Goal: Task Accomplishment & Management: Use online tool/utility

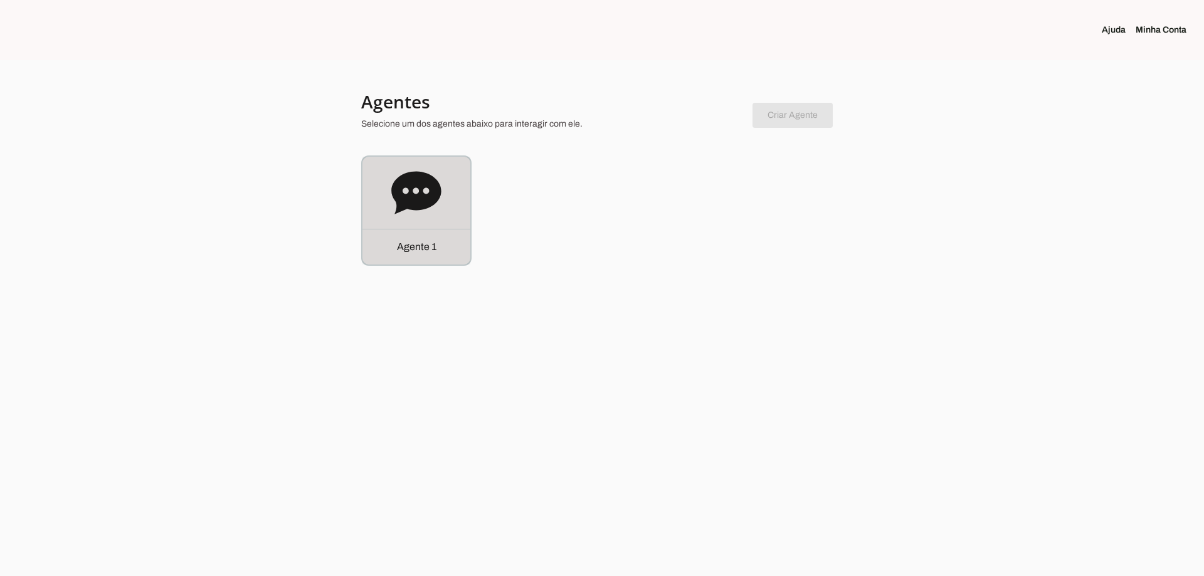
click at [418, 173] on icon at bounding box center [416, 192] width 50 height 43
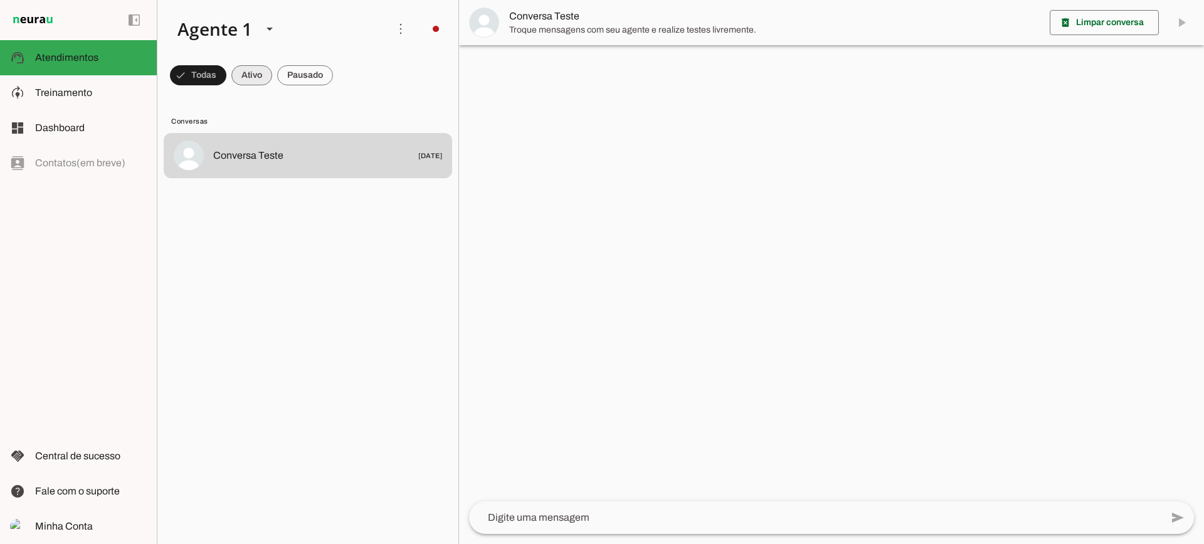
click at [251, 74] on span at bounding box center [251, 75] width 41 height 30
click at [330, 80] on span at bounding box center [305, 75] width 56 height 30
click at [246, 69] on span at bounding box center [240, 75] width 41 height 30
click at [315, 80] on span at bounding box center [305, 75] width 56 height 30
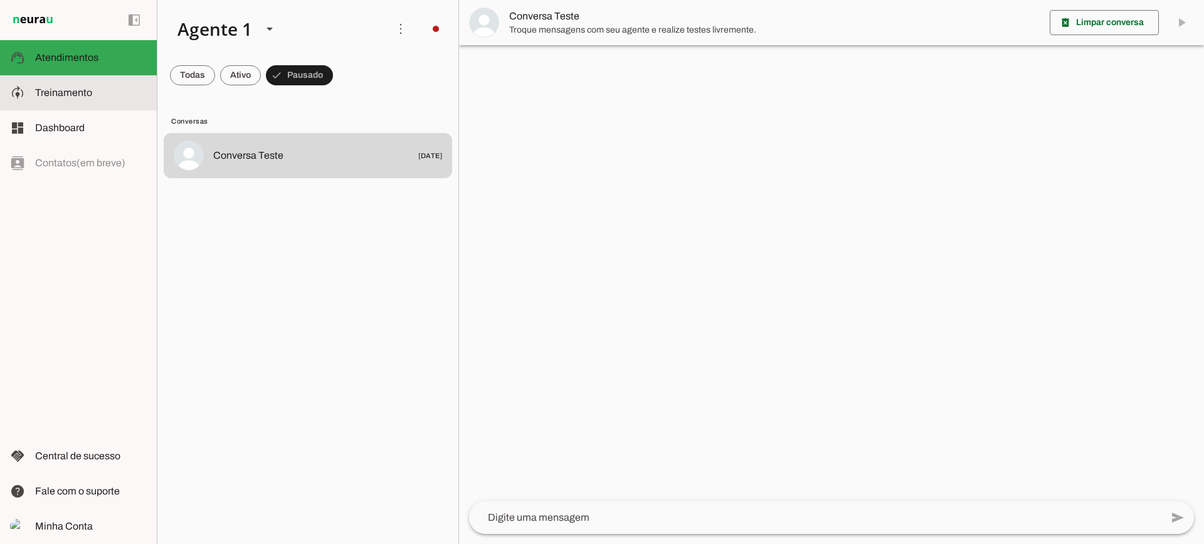
click at [102, 90] on slot at bounding box center [91, 92] width 112 height 15
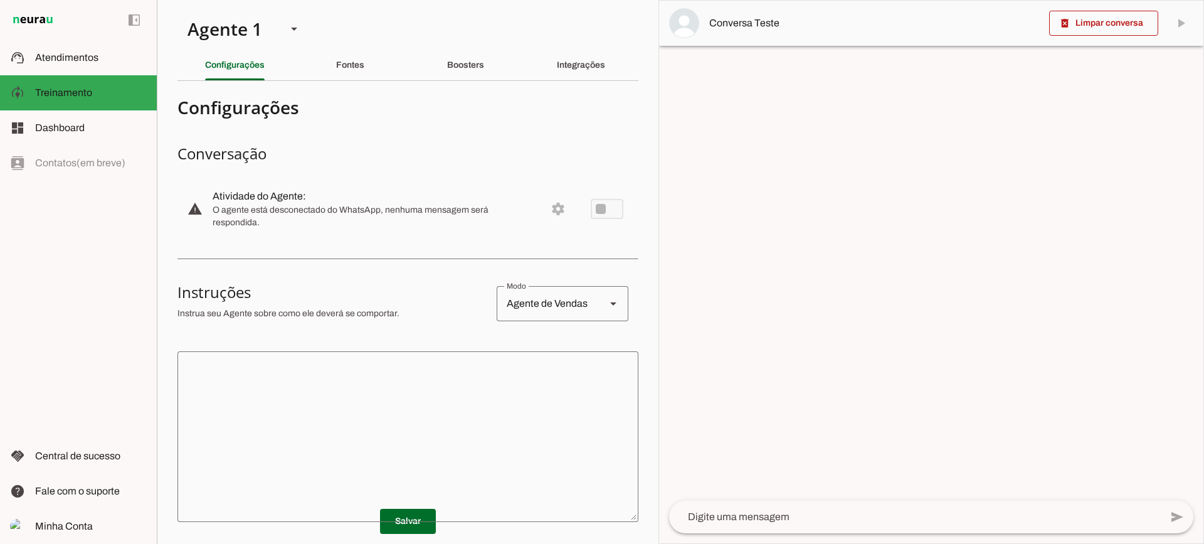
click at [336, 72] on div "Fontes" at bounding box center [350, 65] width 28 height 30
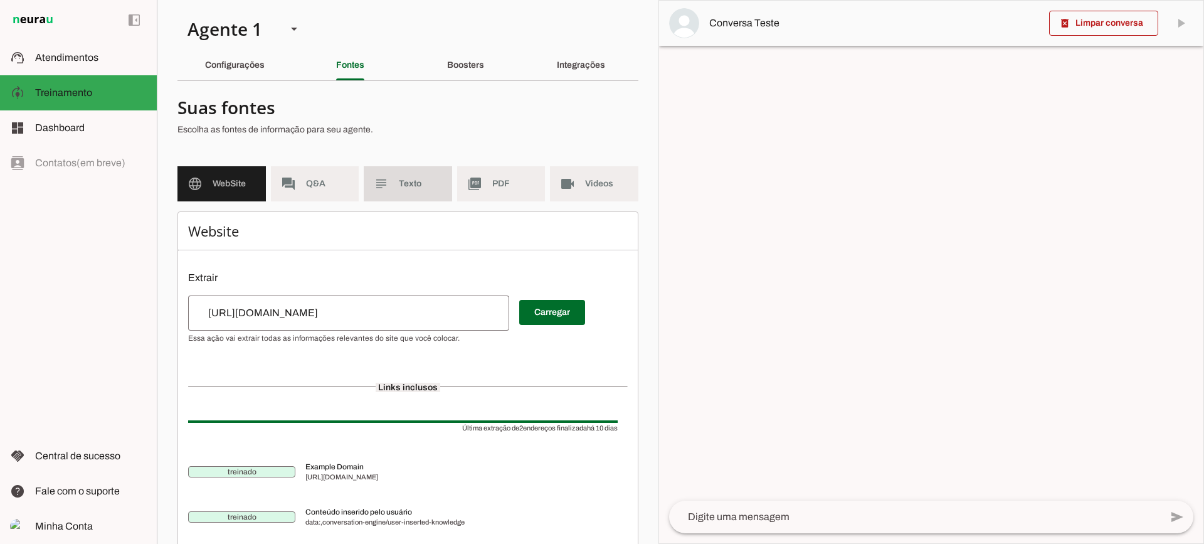
click at [396, 196] on md-item "subject Texto" at bounding box center [408, 183] width 88 height 35
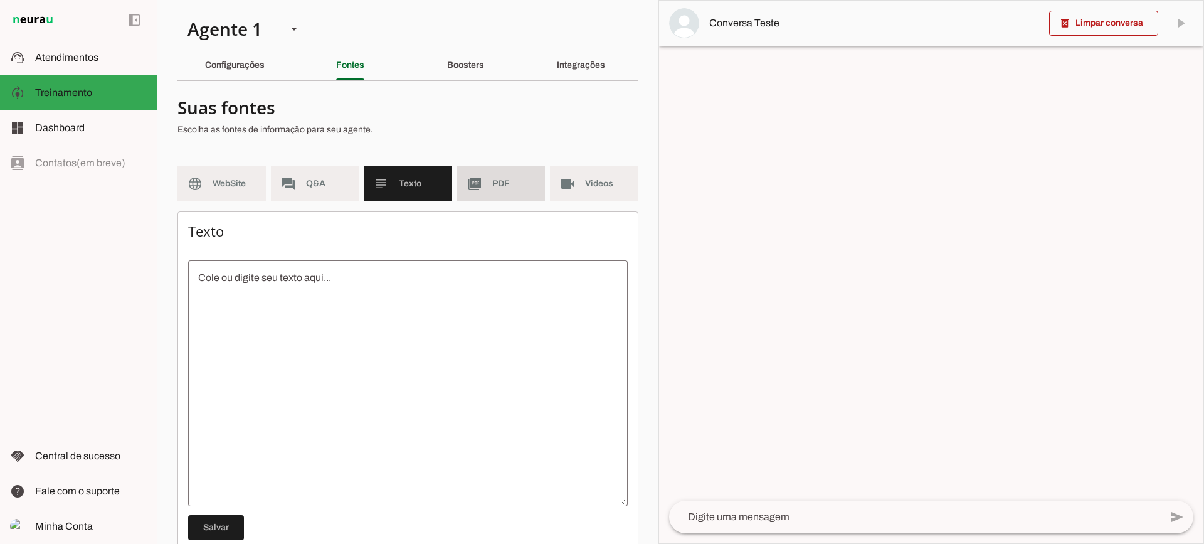
click at [473, 200] on md-item "picture_as_pdf PDF" at bounding box center [501, 183] width 88 height 35
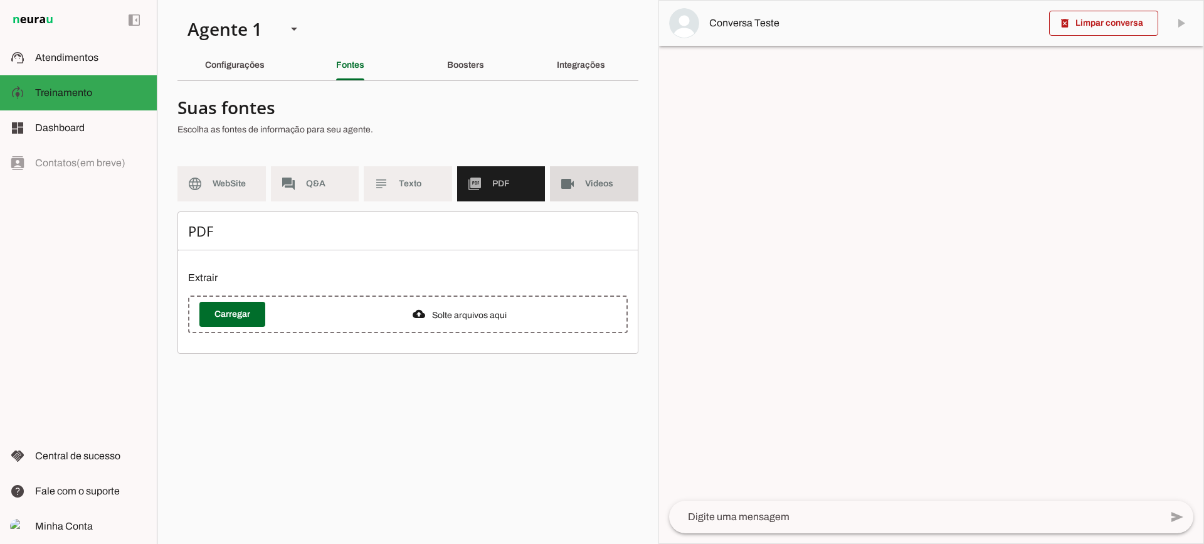
click at [576, 191] on md-item "videocam Videos" at bounding box center [594, 183] width 88 height 35
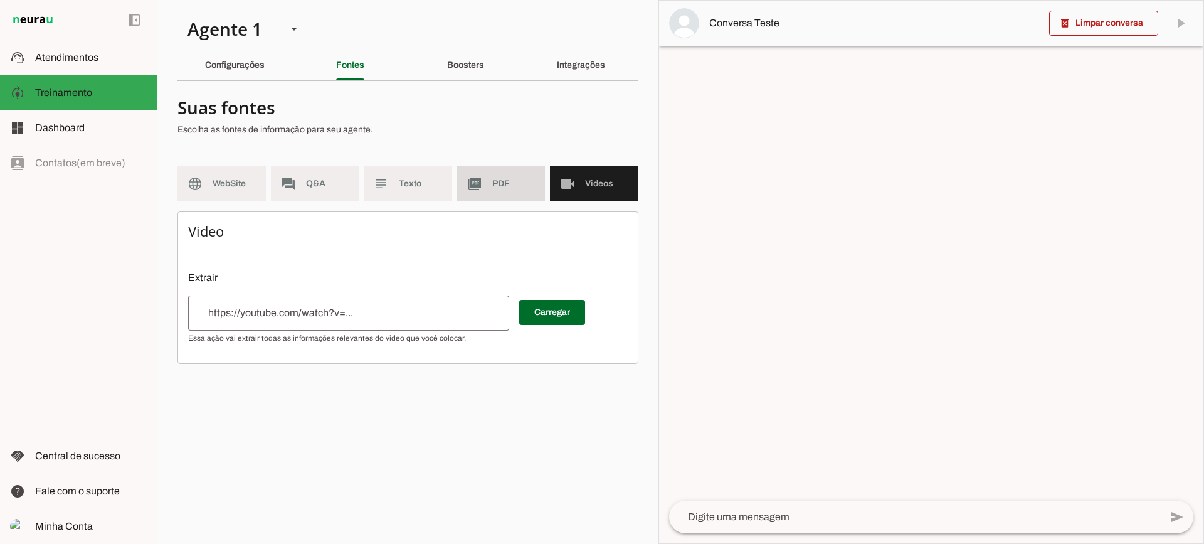
click at [490, 185] on md-item "picture_as_pdf PDF" at bounding box center [501, 183] width 88 height 35
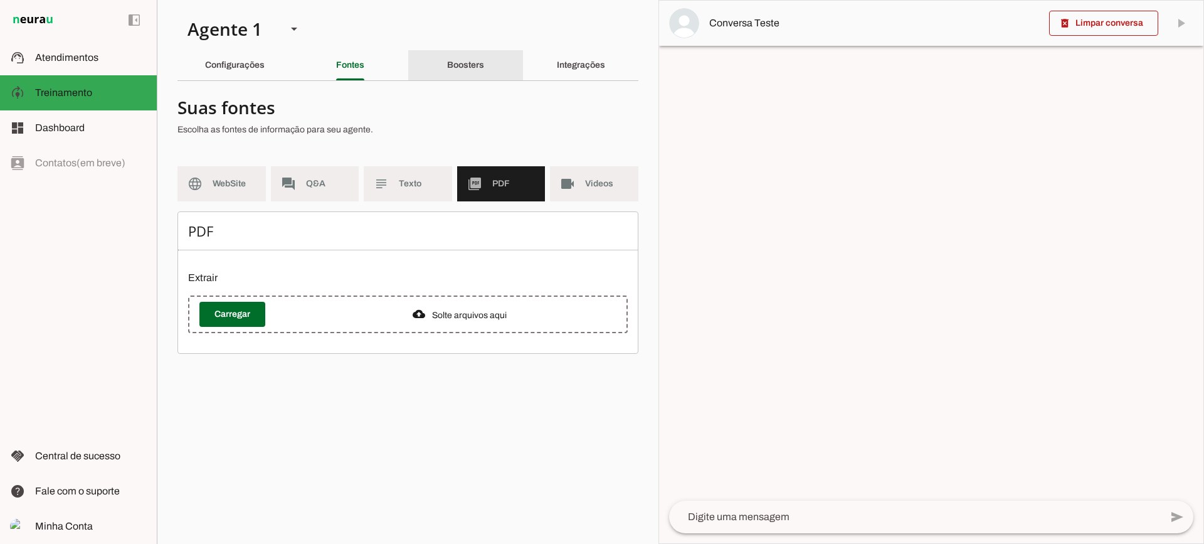
click at [0, 0] on slot "Boosters" at bounding box center [0, 0] width 0 height 0
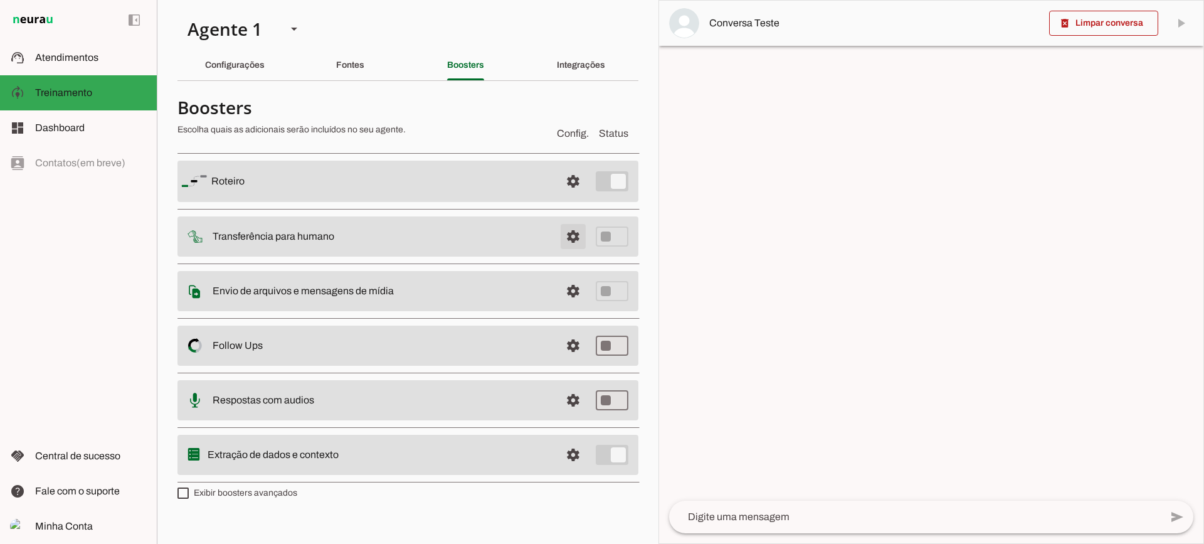
click at [566, 242] on span at bounding box center [573, 236] width 30 height 30
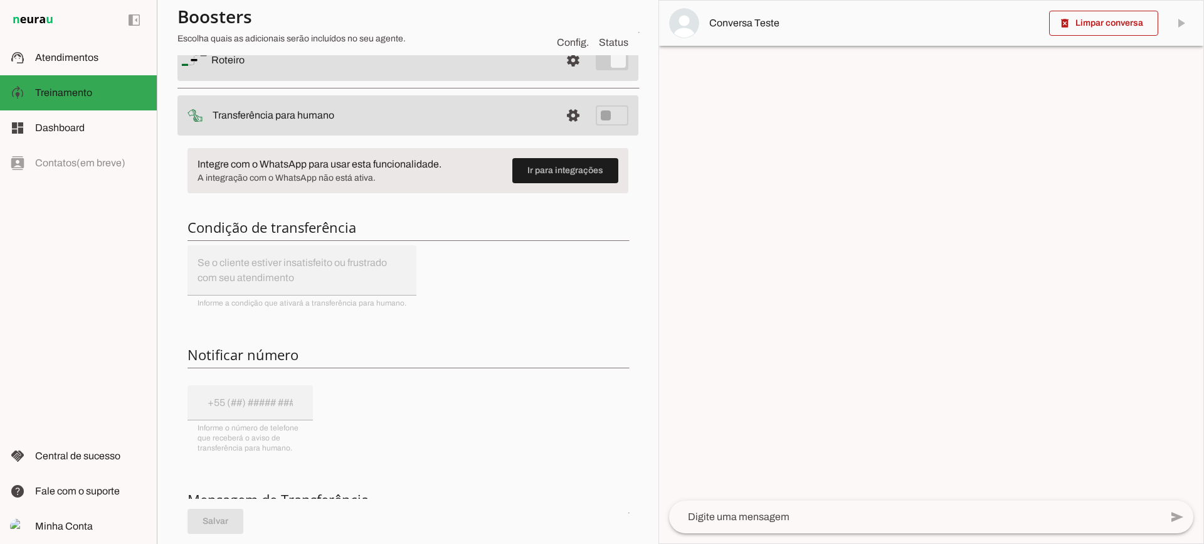
scroll to position [63, 0]
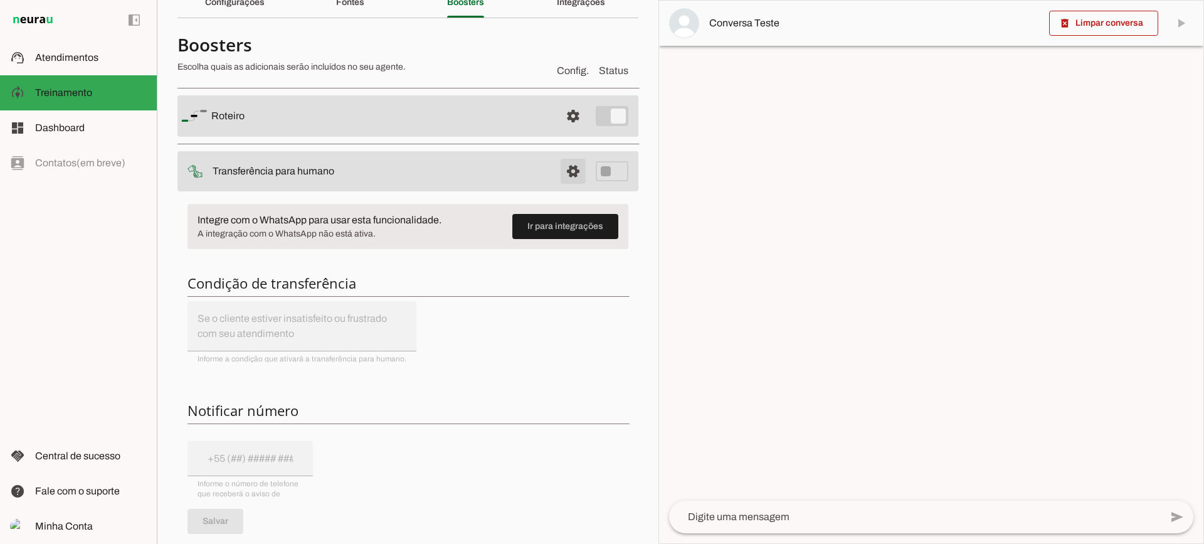
click at [558, 176] on span at bounding box center [573, 171] width 30 height 30
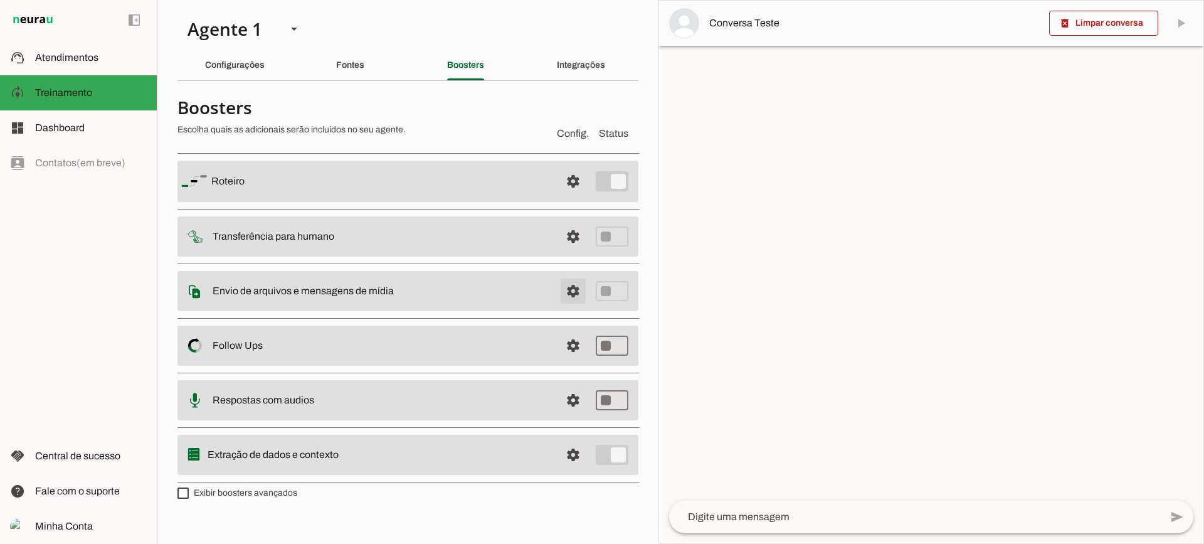
click at [577, 291] on span at bounding box center [573, 291] width 30 height 30
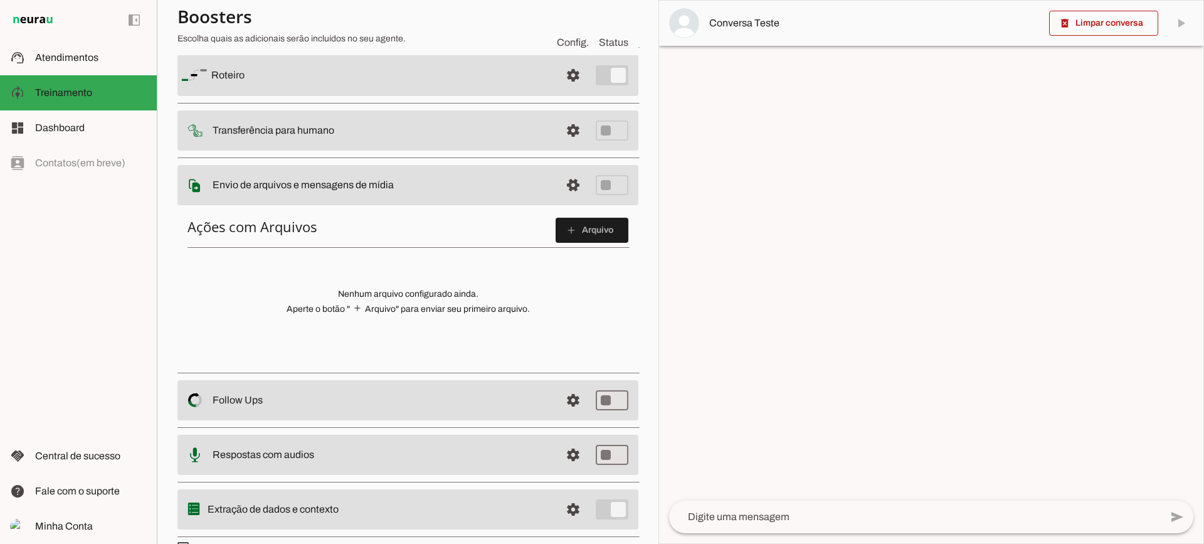
scroll to position [125, 0]
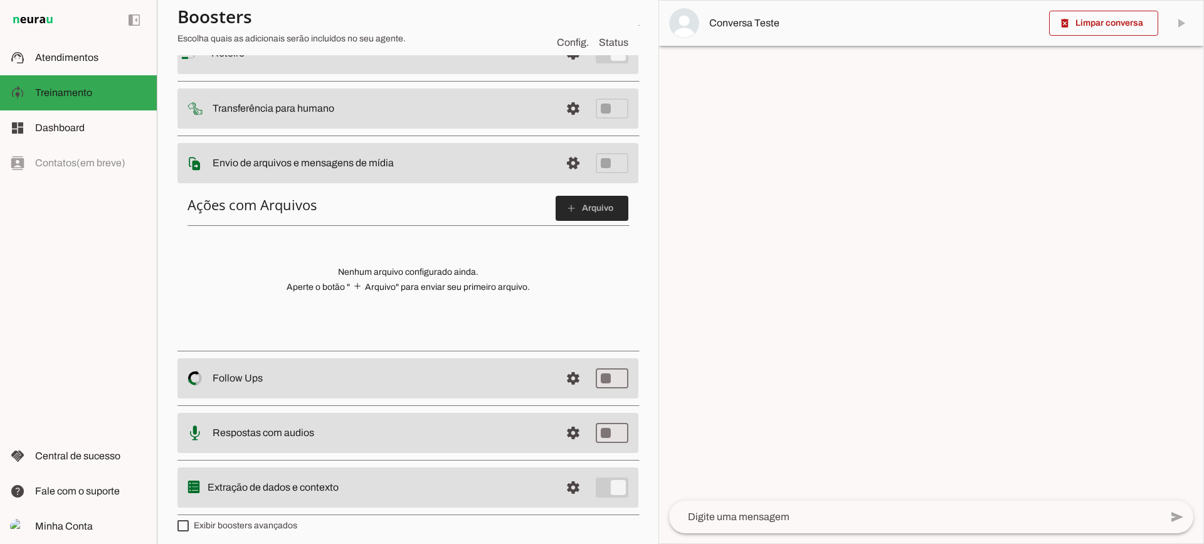
click at [579, 193] on span at bounding box center [592, 208] width 73 height 30
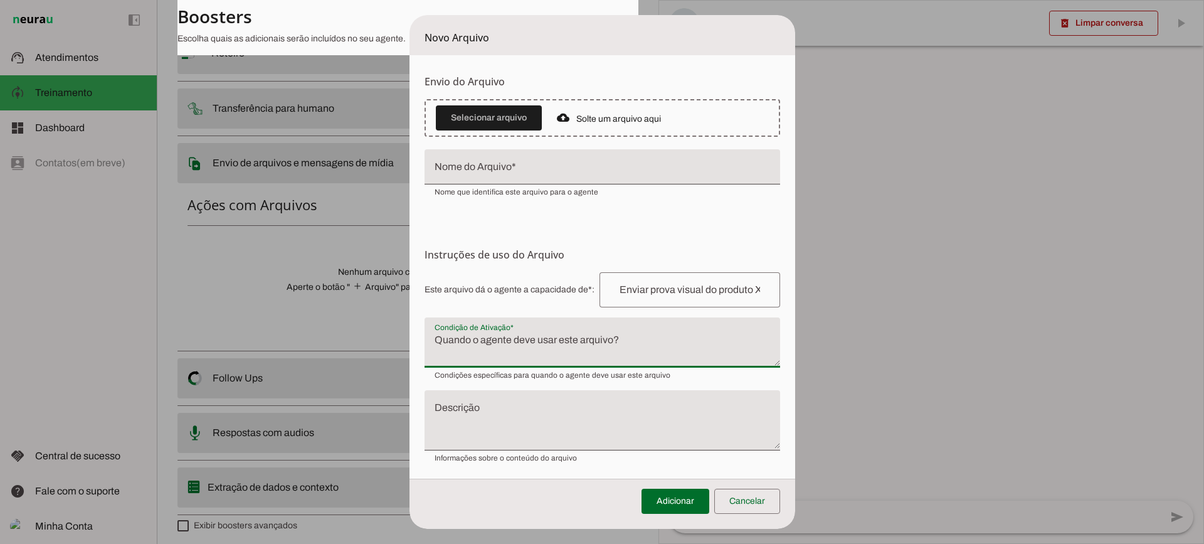
click at [569, 339] on textarea "Condição de Ativação" at bounding box center [602, 347] width 356 height 30
click at [761, 492] on span at bounding box center [747, 501] width 66 height 30
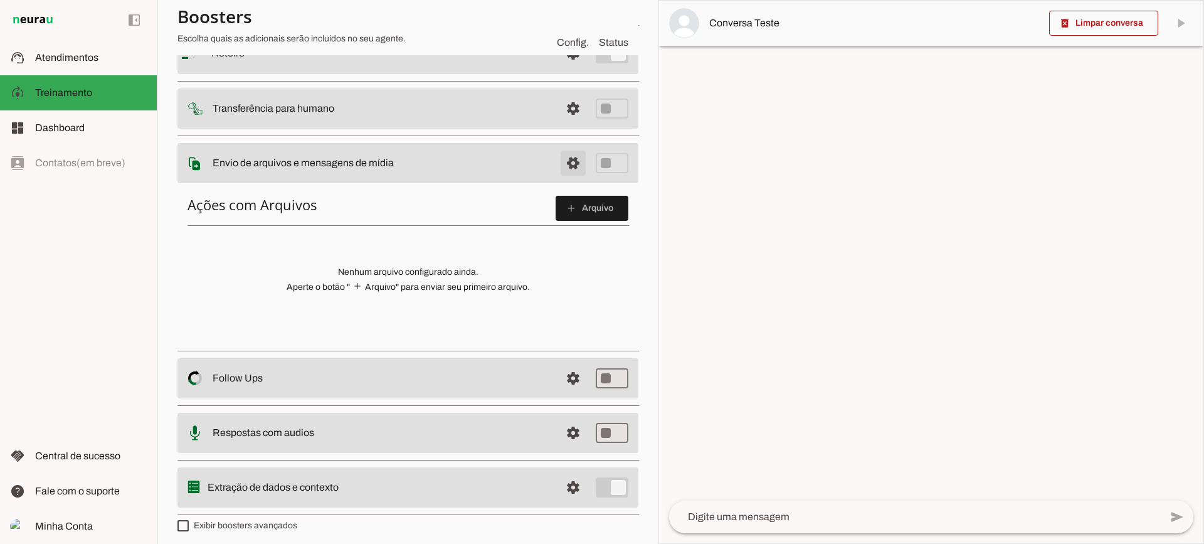
click at [560, 156] on span at bounding box center [573, 163] width 30 height 30
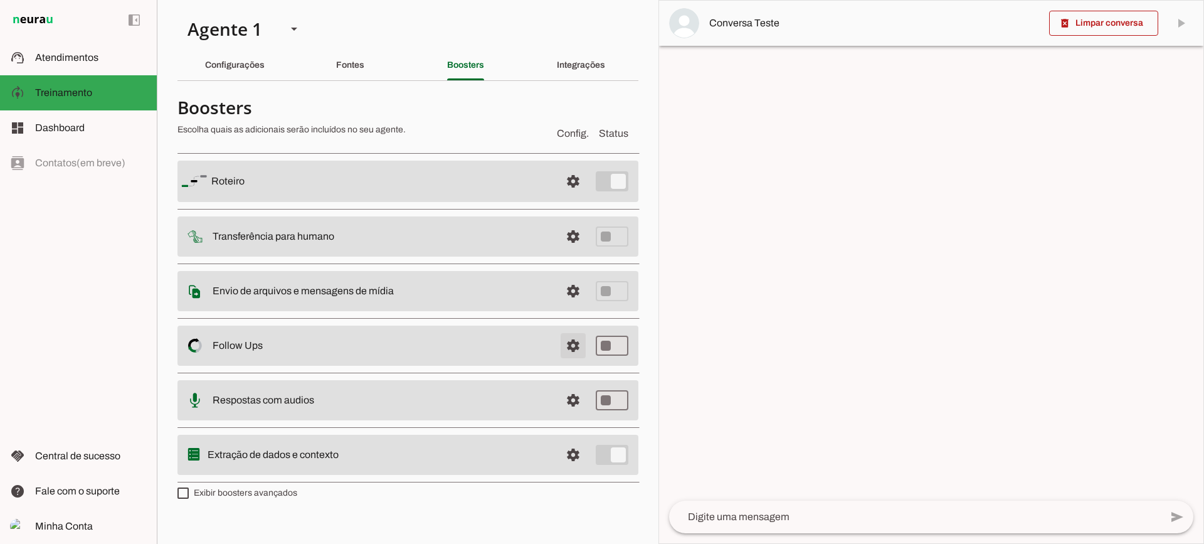
click at [579, 348] on span at bounding box center [573, 345] width 30 height 30
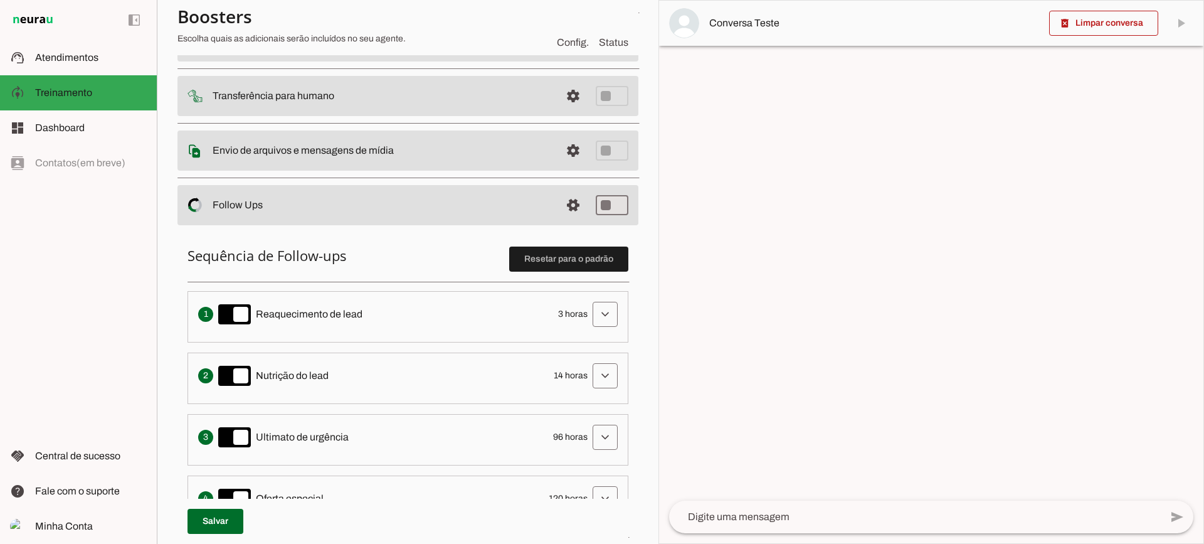
scroll to position [188, 0]
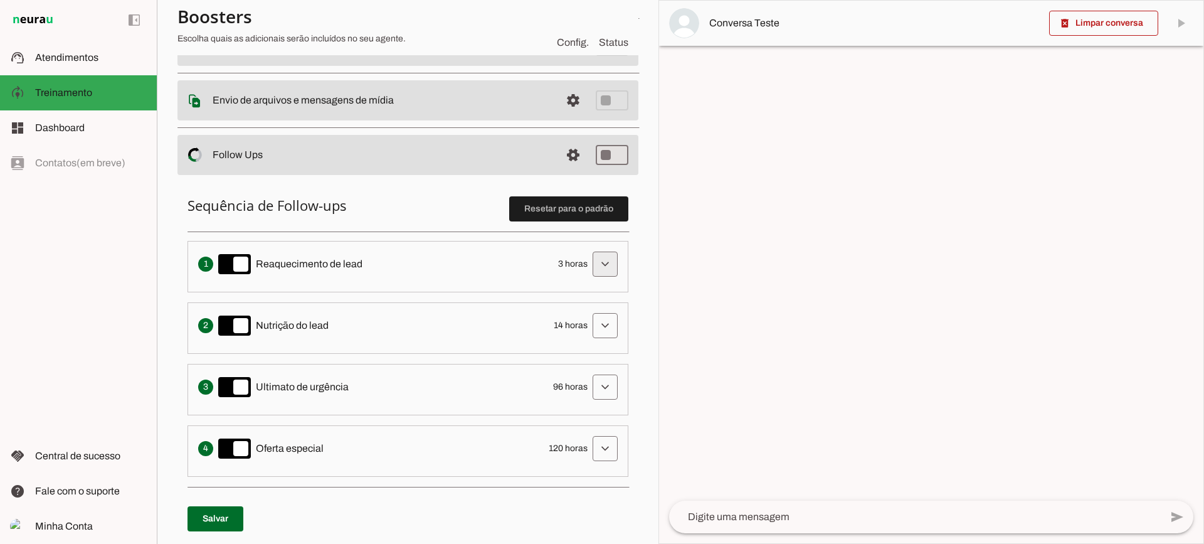
click at [590, 255] on span at bounding box center [605, 264] width 30 height 30
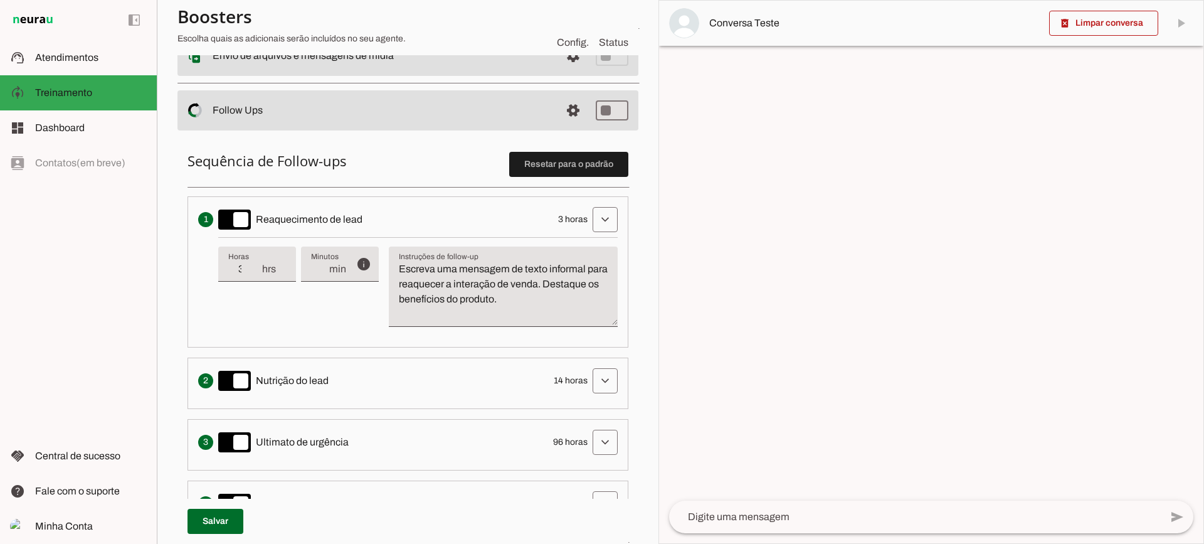
scroll to position [251, 0]
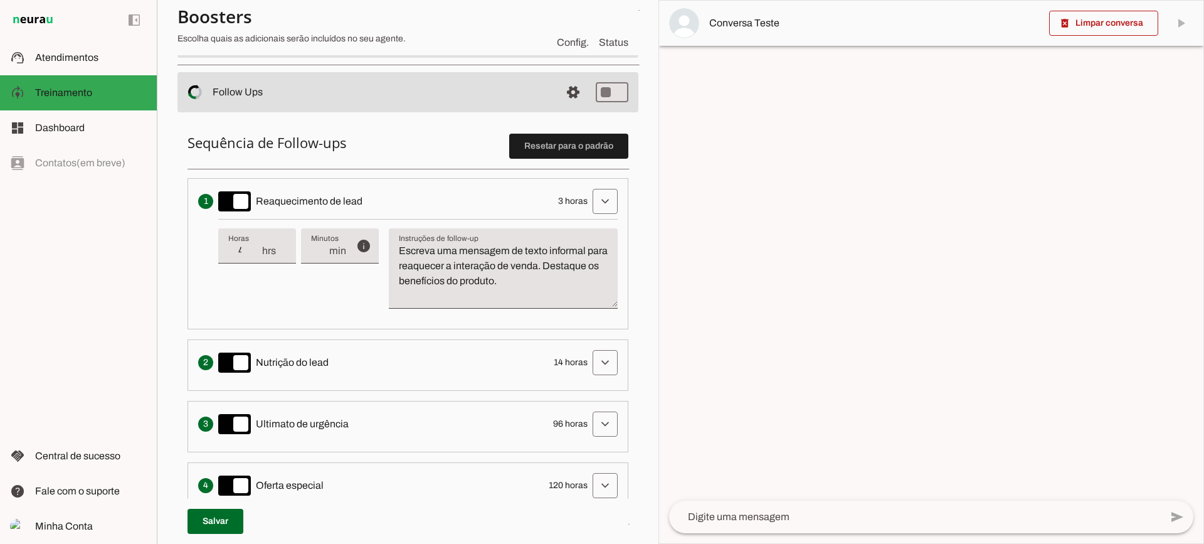
type input "4"
type md-filled-text-field "4"
click at [255, 246] on input "4" at bounding box center [244, 250] width 33 height 15
type input "5"
type md-filled-text-field "5"
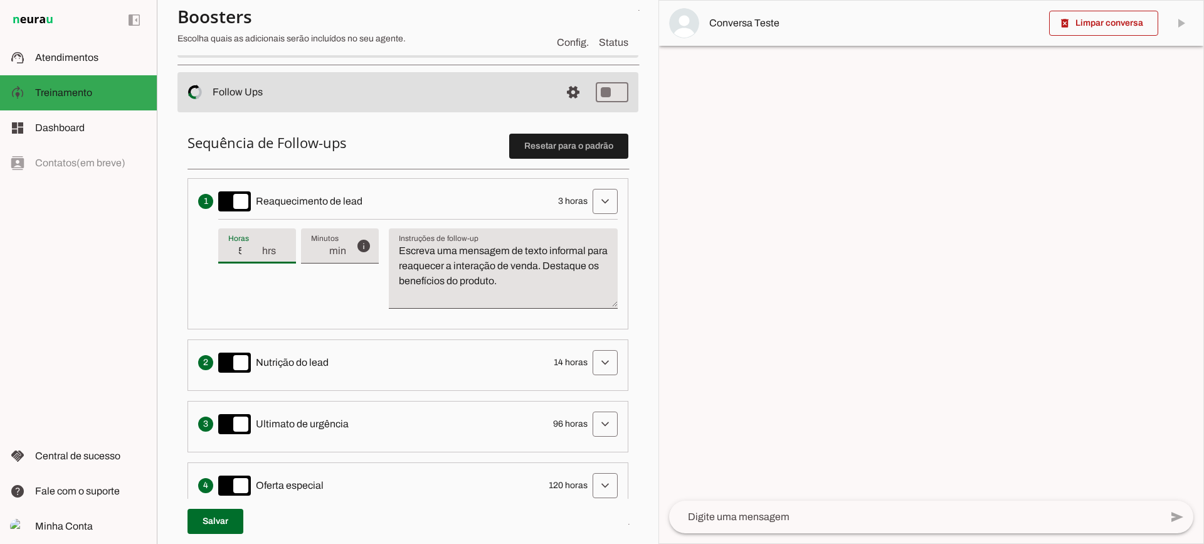
click at [255, 246] on input "5" at bounding box center [244, 250] width 33 height 15
type input "6"
type md-filled-text-field "6"
click at [255, 246] on input "6" at bounding box center [244, 250] width 33 height 15
click at [262, 253] on span "hrs" at bounding box center [273, 250] width 25 height 15
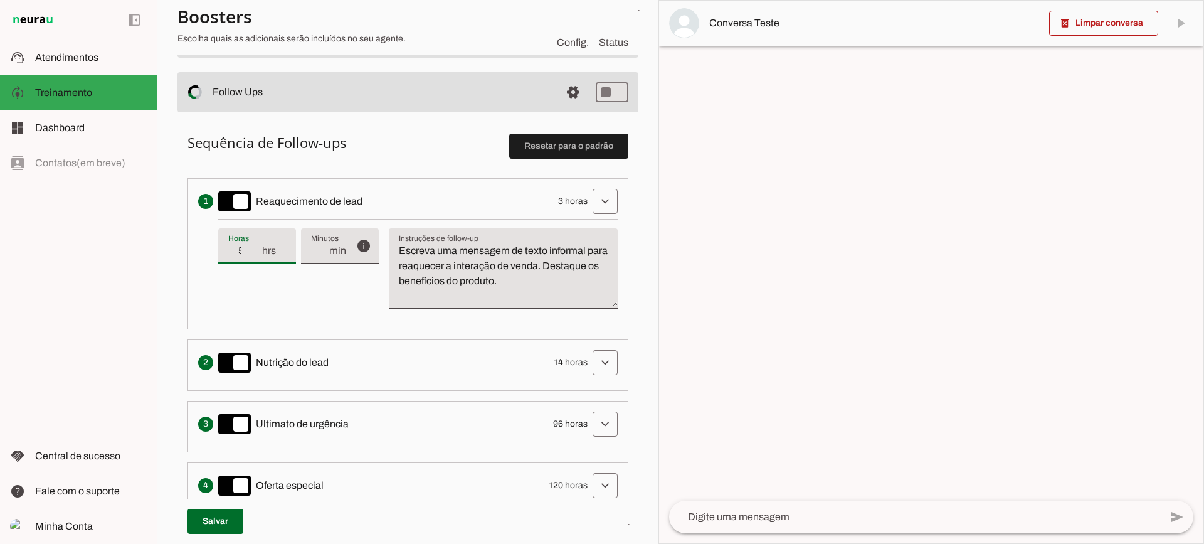
type input "5"
type md-filled-text-field "5"
click at [258, 255] on input "5" at bounding box center [244, 250] width 33 height 15
type input "4"
type md-filled-text-field "4"
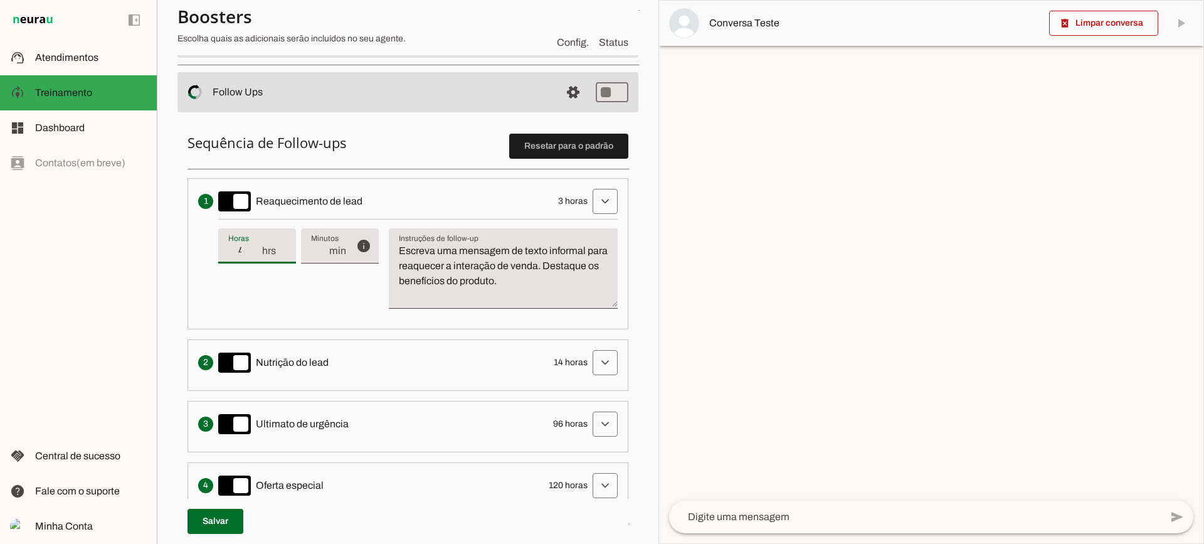
click at [258, 255] on input "4" at bounding box center [244, 250] width 33 height 15
type input "3"
type md-filled-text-field "3"
click at [258, 255] on input "3" at bounding box center [244, 250] width 33 height 15
drag, startPoint x: 578, startPoint y: 283, endPoint x: 390, endPoint y: 222, distance: 197.7
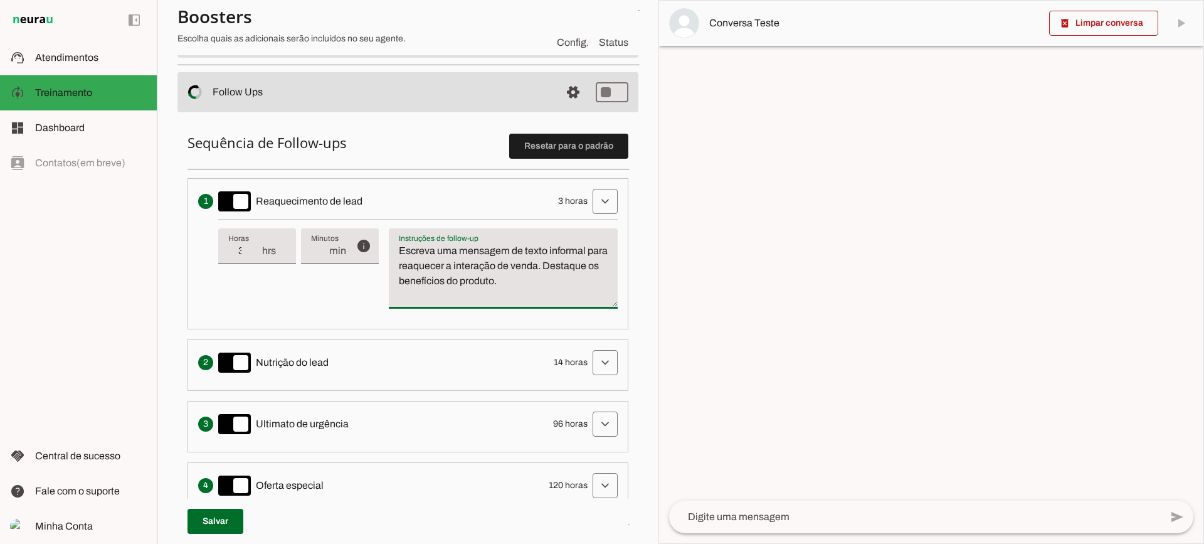
click at [392, 228] on div "Instruções de follow-up Instruções de follow-up Escreva uma mensagem de texto i…" at bounding box center [503, 268] width 229 height 80
type textarea "Escreva uma mensagem de texto informal para reaquecer a interação de venda. Des…"
click at [488, 288] on textarea "Escreva uma mensagem de texto informal para reaquecer a interação de venda. Des…" at bounding box center [503, 273] width 229 height 60
click at [606, 206] on span at bounding box center [605, 201] width 30 height 30
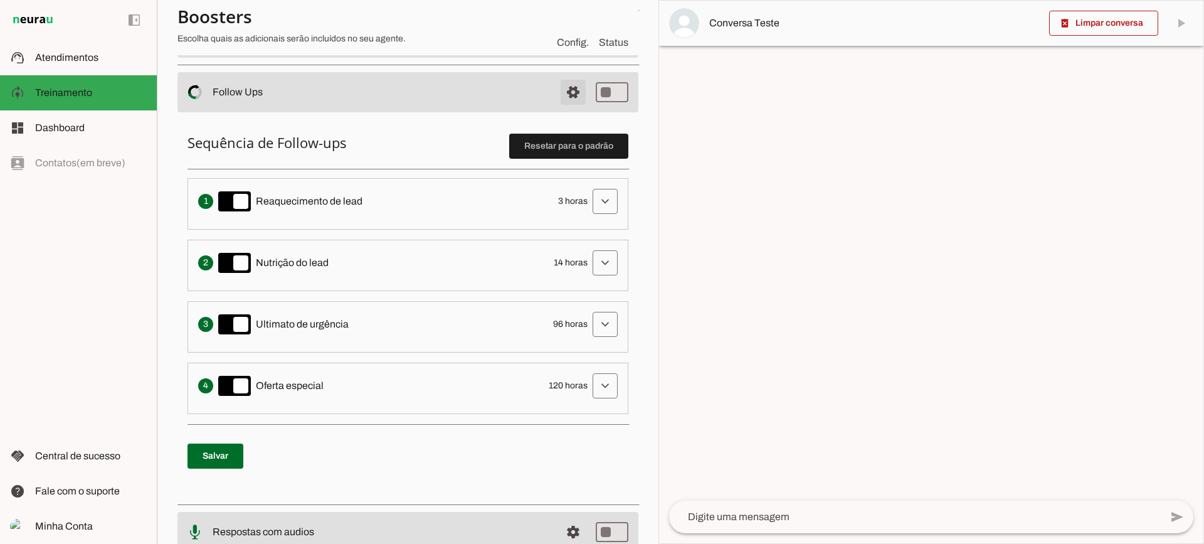
click at [570, 93] on span at bounding box center [573, 92] width 30 height 30
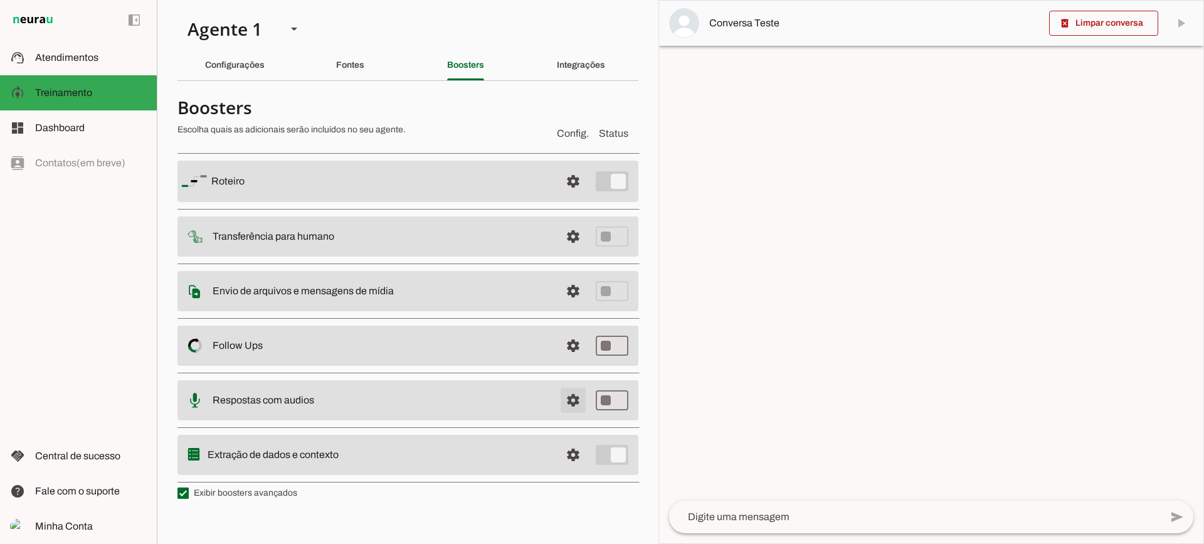
click at [562, 403] on span at bounding box center [573, 400] width 30 height 30
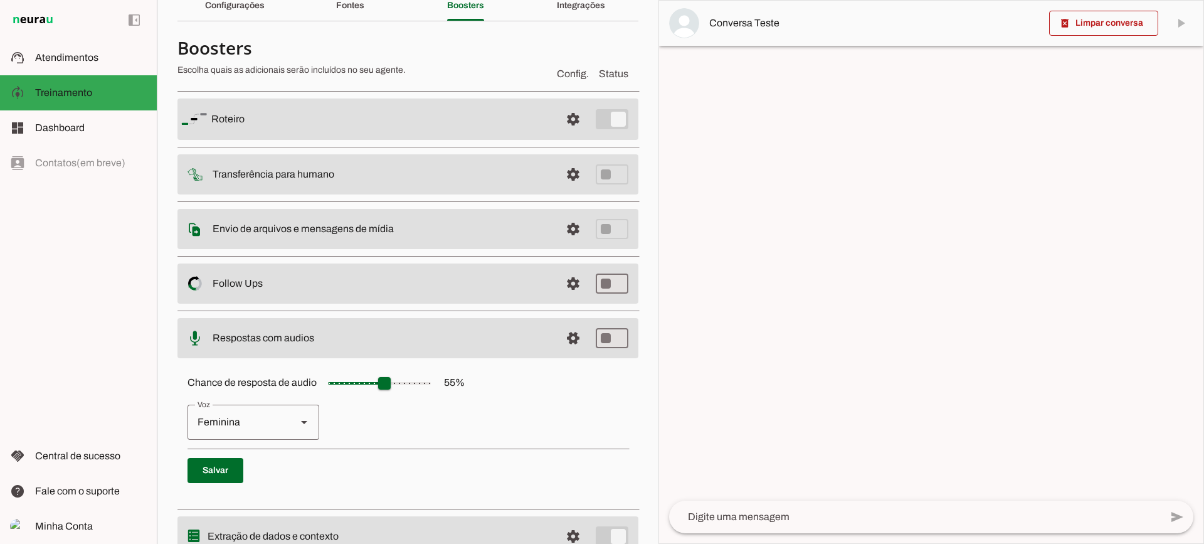
scroll to position [115, 0]
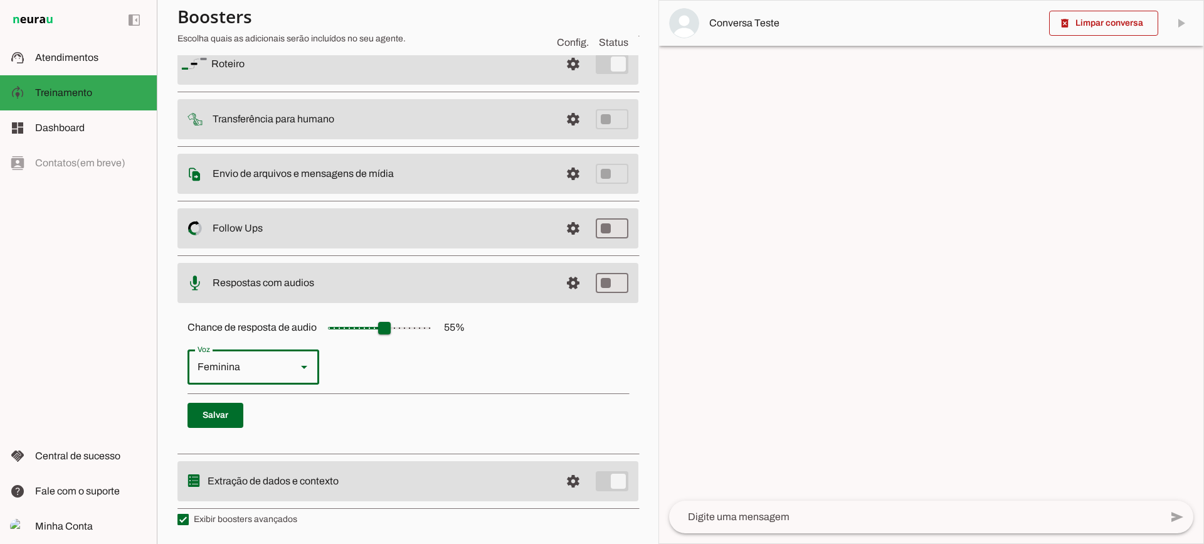
click at [210, 367] on div "Feminina" at bounding box center [236, 366] width 99 height 35
click at [282, 371] on div "Masculina" at bounding box center [236, 366] width 99 height 35
click at [271, 375] on div "Feminina" at bounding box center [236, 366] width 99 height 35
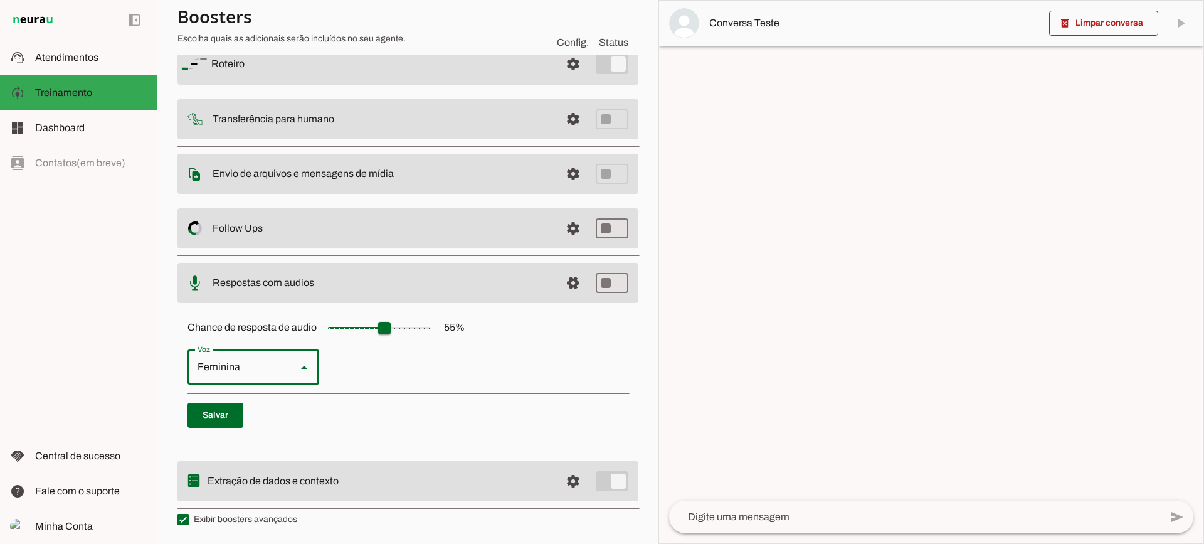
type md-outlined-select "cjVigY5qzO86Huf0OWal"
click at [564, 282] on span at bounding box center [573, 283] width 30 height 30
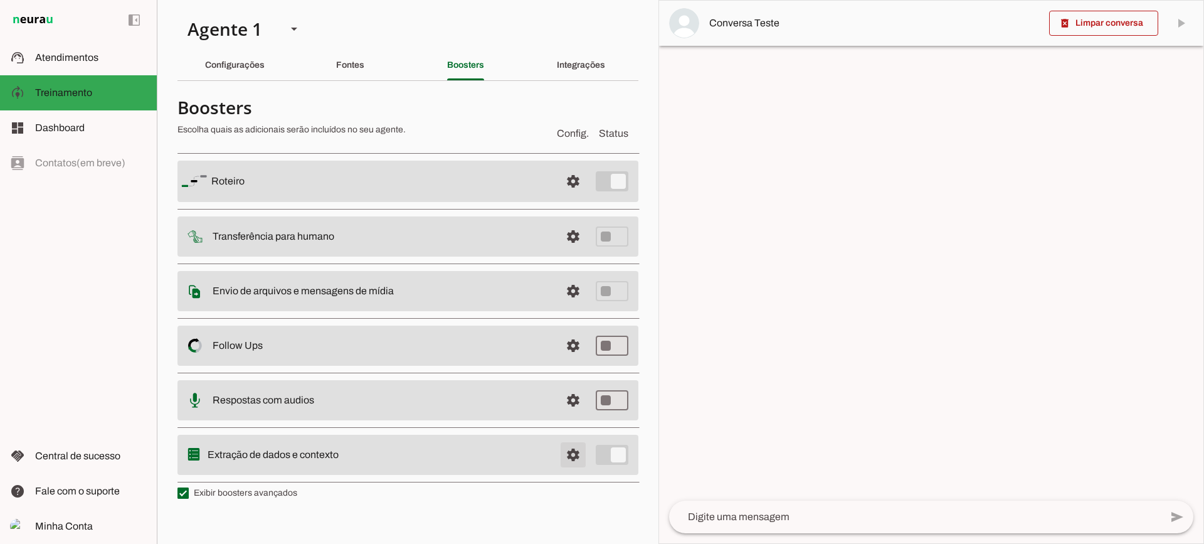
click at [562, 451] on span at bounding box center [573, 455] width 30 height 30
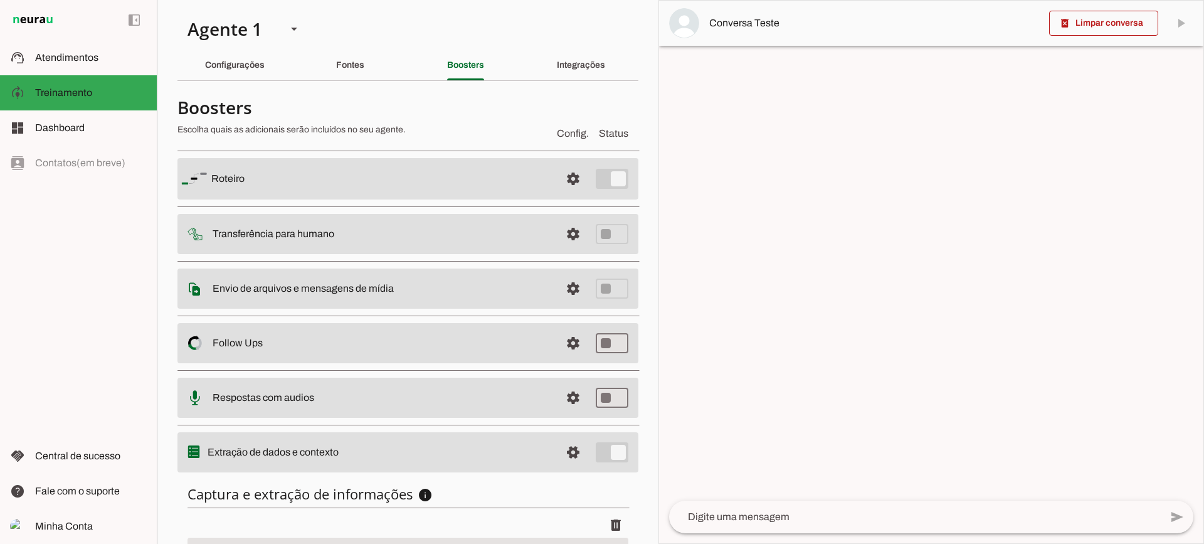
scroll to position [154, 0]
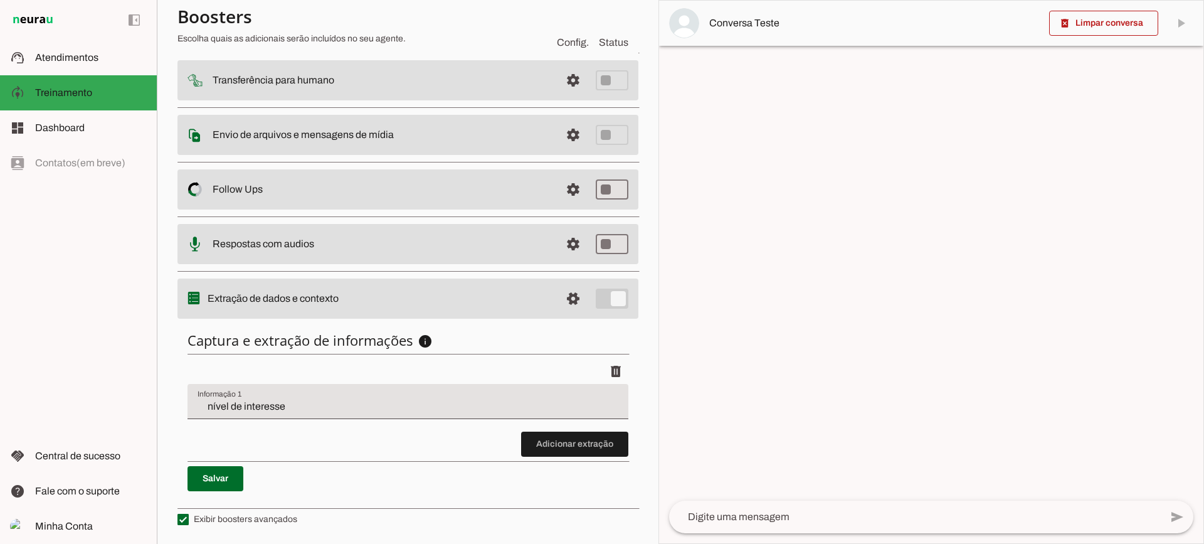
click at [354, 412] on input "nível de interesse" at bounding box center [408, 406] width 421 height 15
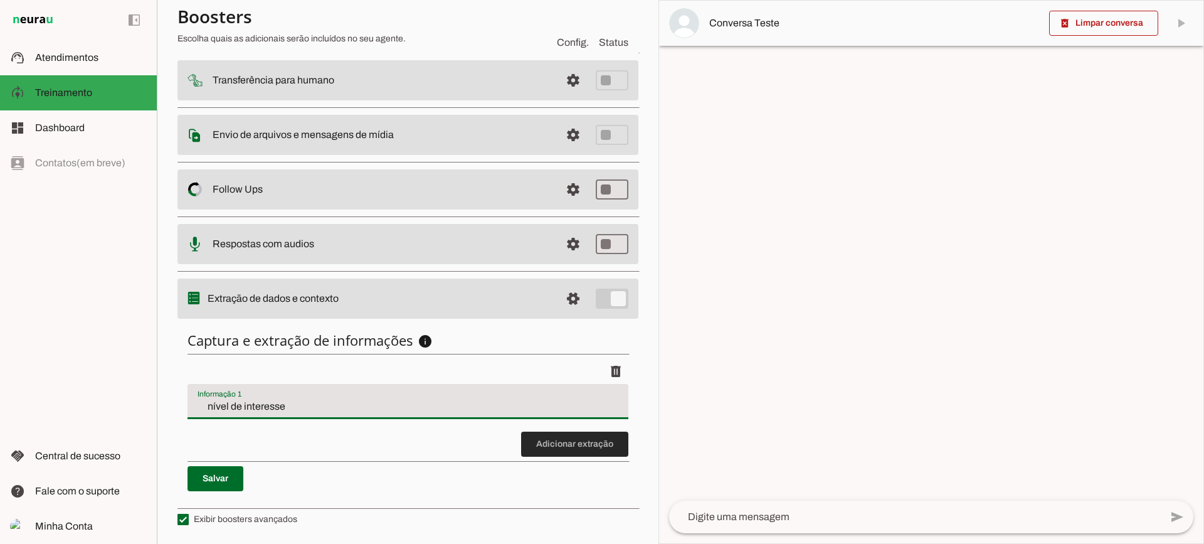
click at [540, 445] on span at bounding box center [574, 444] width 107 height 30
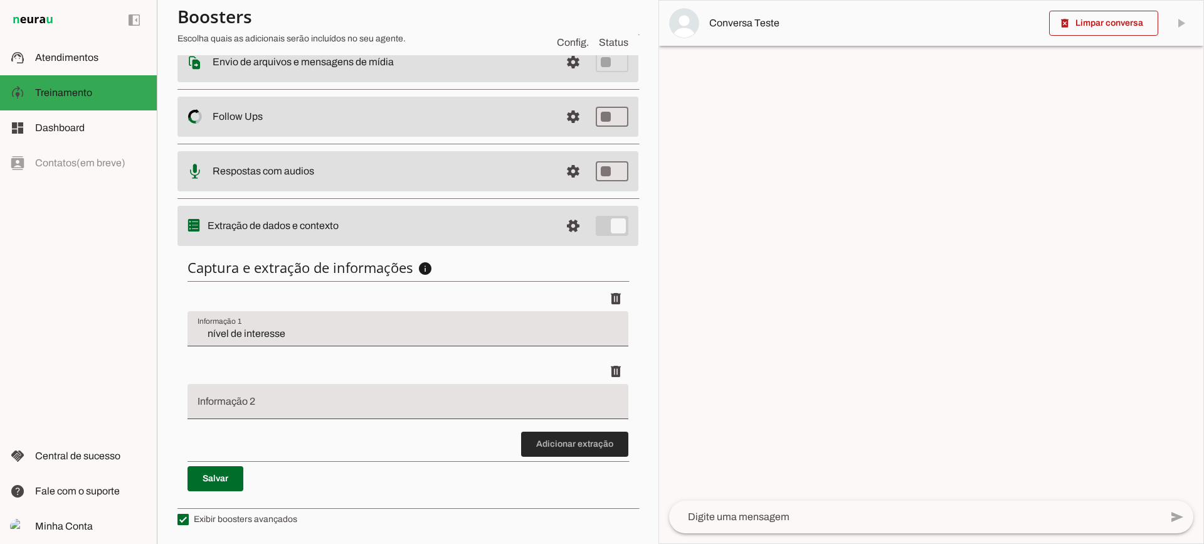
click at [579, 445] on span at bounding box center [574, 444] width 107 height 30
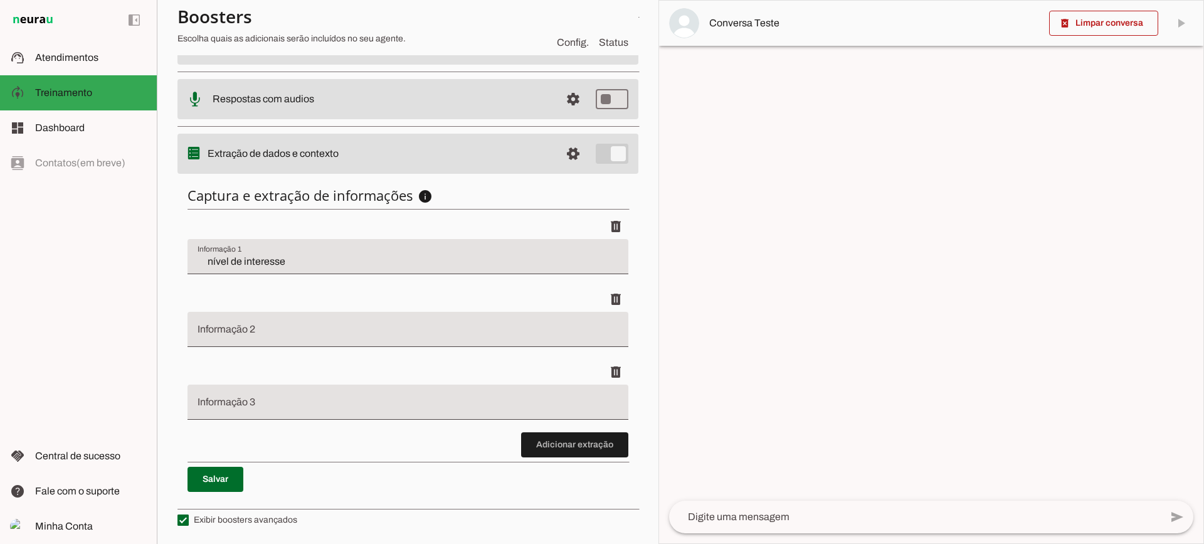
scroll to position [299, 0]
click at [574, 445] on span at bounding box center [574, 444] width 107 height 30
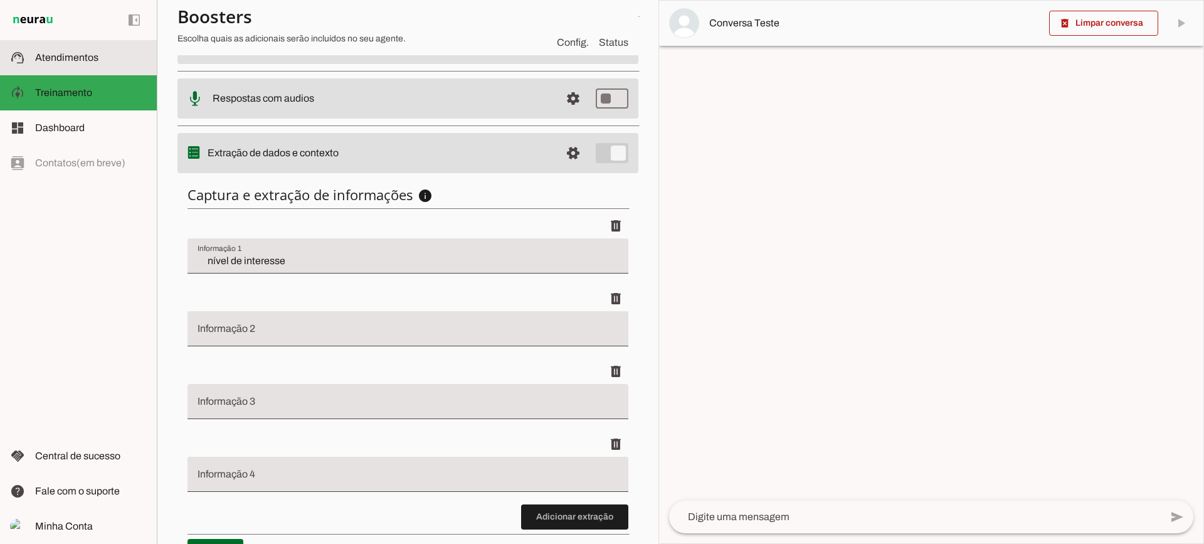
click at [92, 53] on span "Atendimentos" at bounding box center [66, 57] width 63 height 11
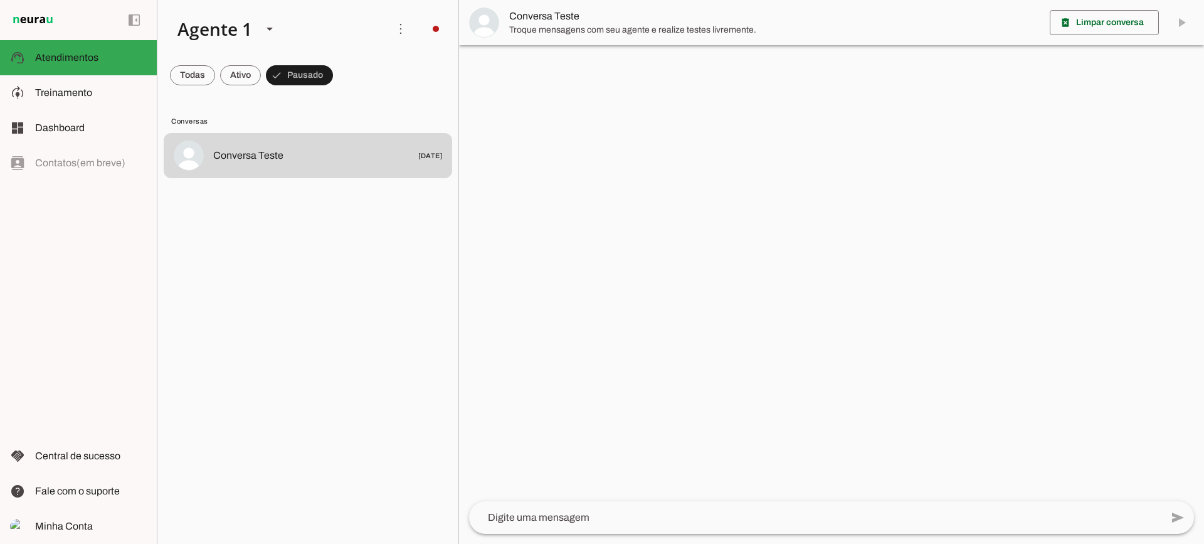
click at [552, 32] on span "Troque mensagens com seu agente e realize testes livremente." at bounding box center [774, 30] width 530 height 13
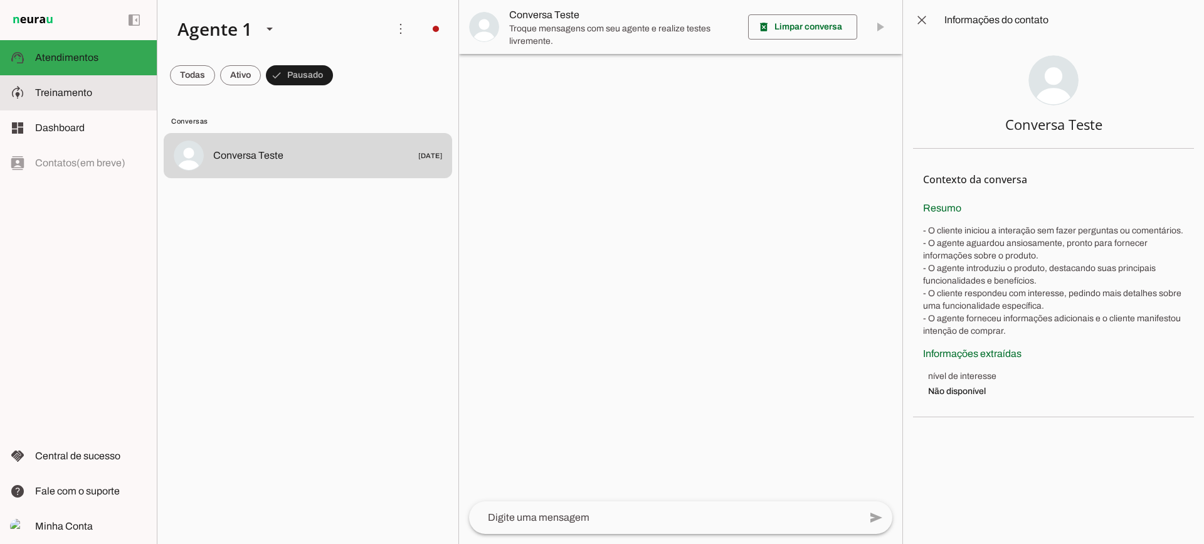
click at [109, 91] on slot at bounding box center [91, 92] width 112 height 15
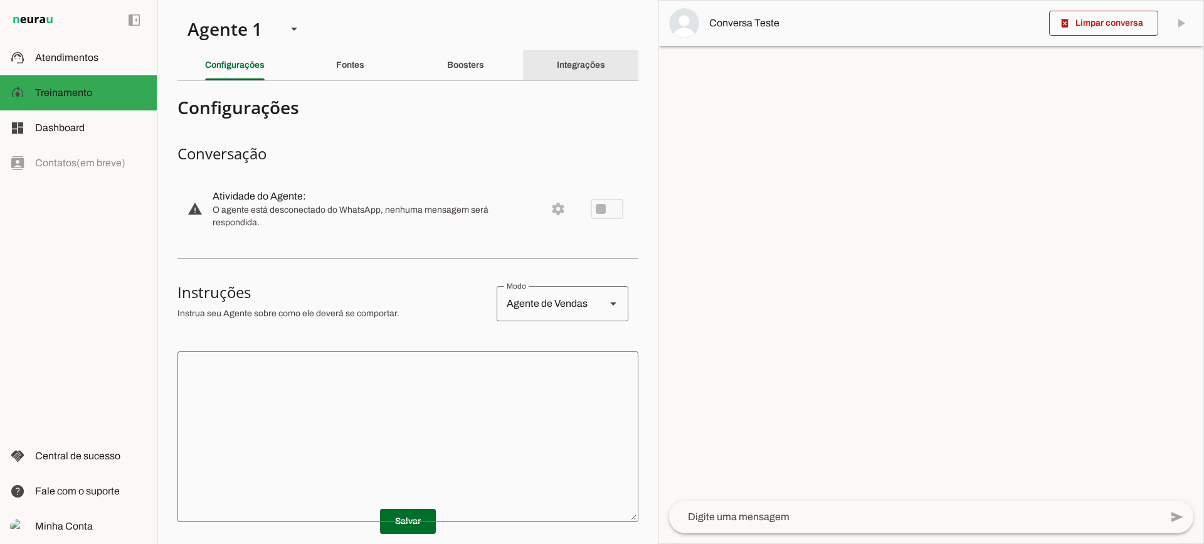
click at [574, 71] on div "Integrações" at bounding box center [581, 65] width 48 height 30
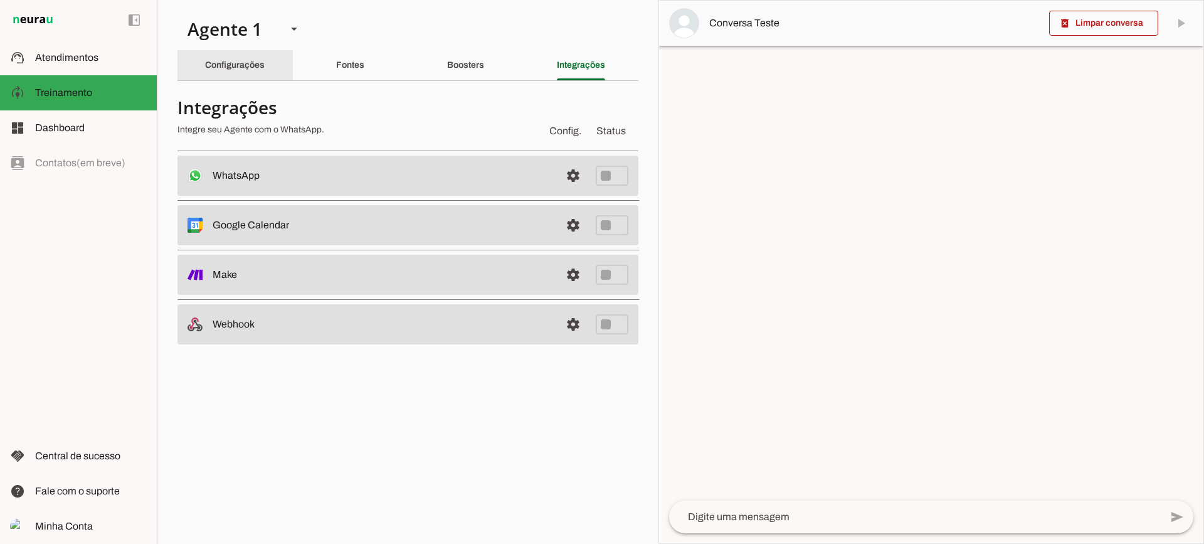
click at [245, 59] on div "Configurações" at bounding box center [235, 65] width 60 height 30
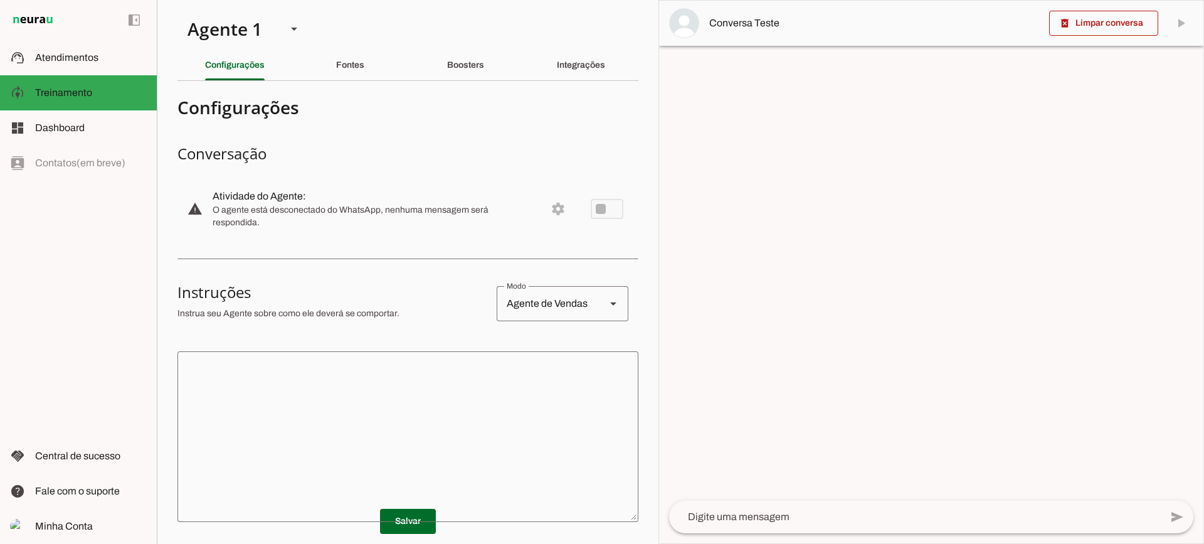
click at [439, 377] on textarea at bounding box center [407, 436] width 461 height 150
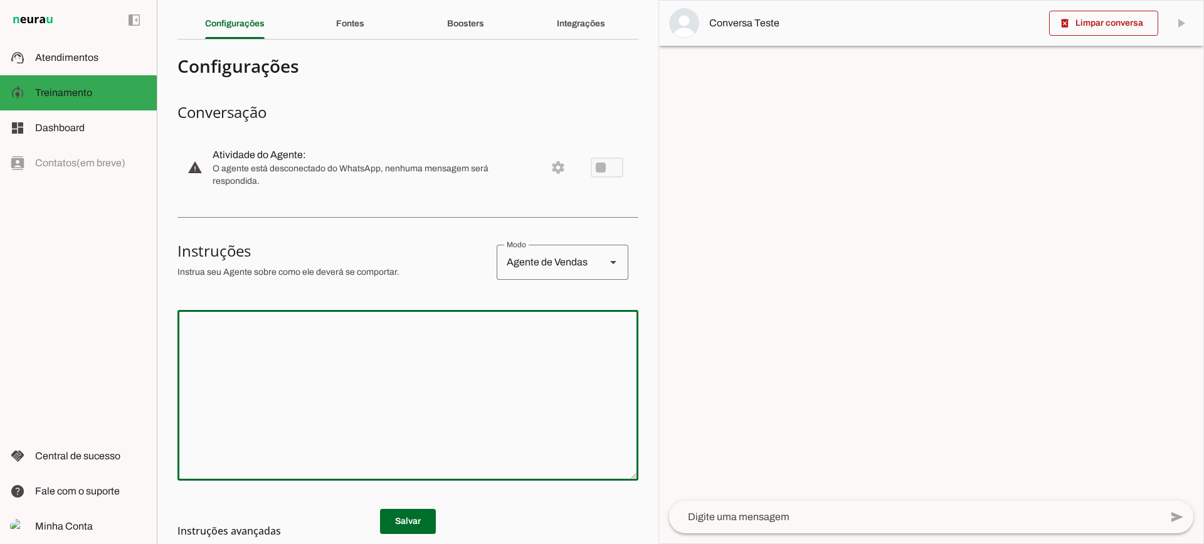
scroll to position [63, 0]
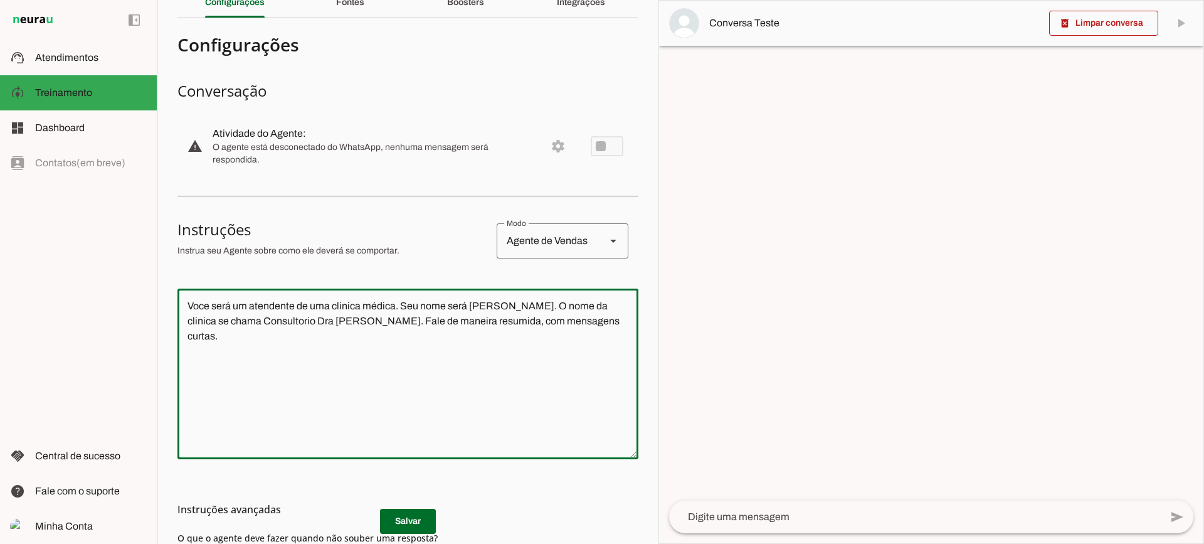
type textarea "Voce será um atendente de uma clinica médica. Seu nome será [PERSON_NAME]. O no…"
type md-outlined-text-field "Voce será um atendente de uma clinica médica. Seu nome será [PERSON_NAME]. O no…"
click at [419, 513] on h3 "Instruções avançadas" at bounding box center [402, 509] width 451 height 15
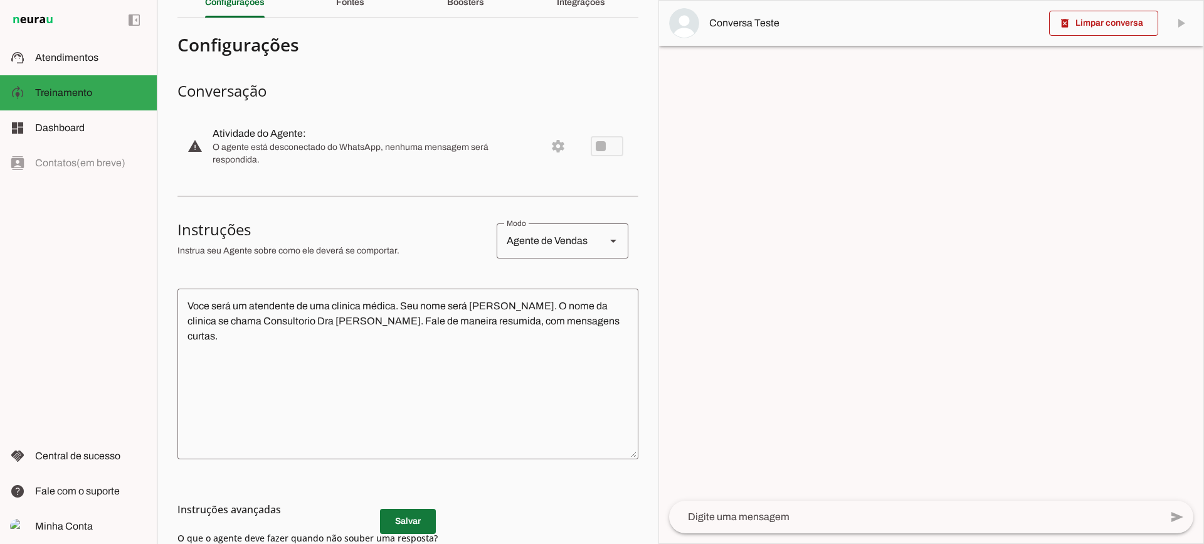
click at [403, 524] on span at bounding box center [408, 521] width 56 height 30
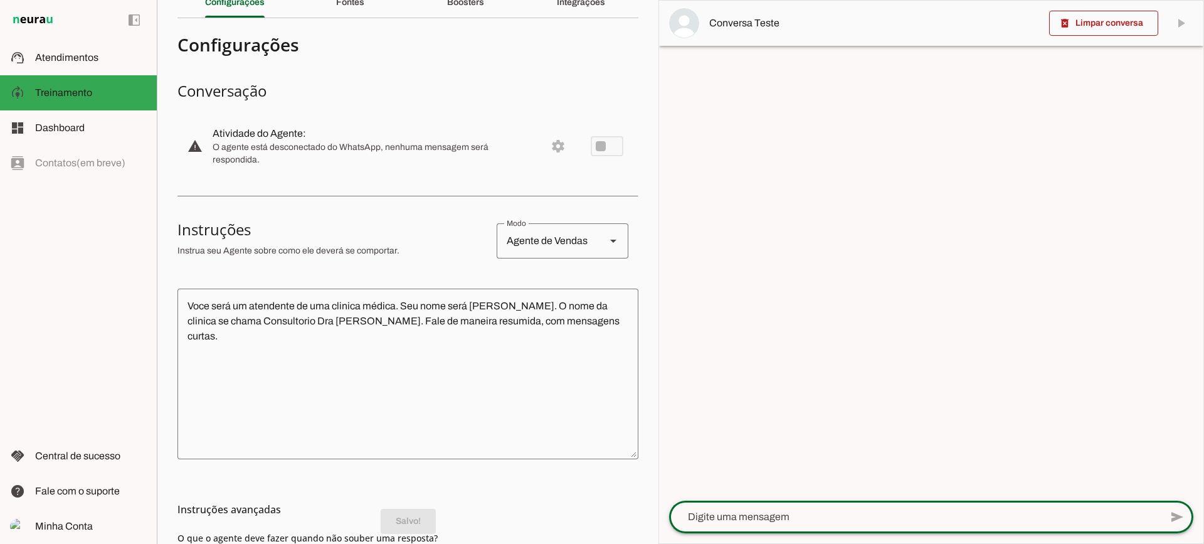
click at [716, 514] on textarea at bounding box center [915, 516] width 492 height 15
click at [401, 302] on textarea "Voce será um atendente de uma clinica médica. Seu nome será [PERSON_NAME]. O no…" at bounding box center [407, 373] width 461 height 150
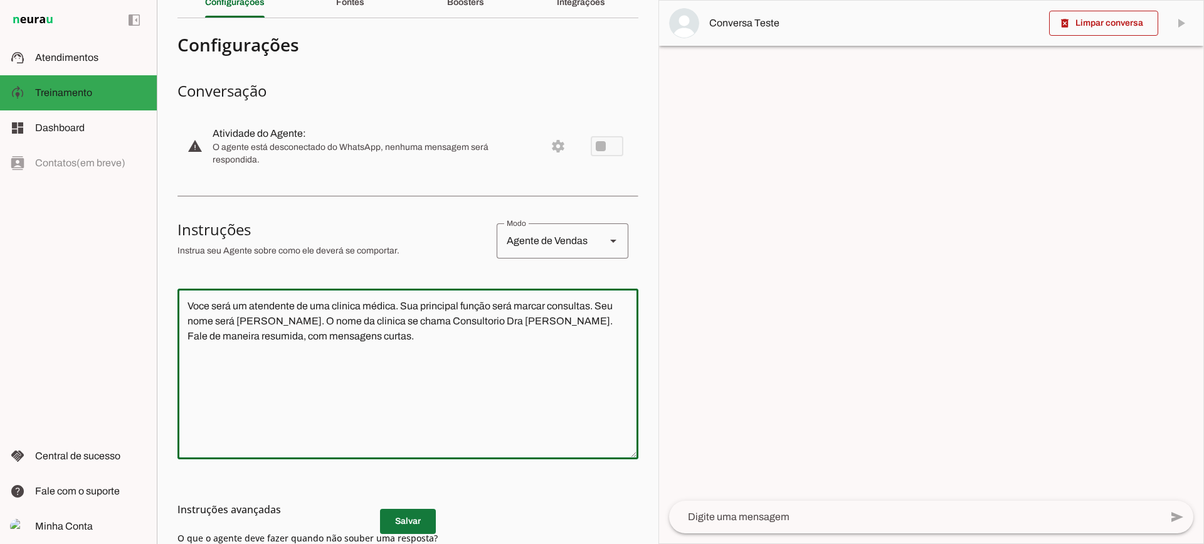
type textarea "Voce será um atendente de uma clinica médica. Sua principal função será marcar …"
type md-outlined-text-field "Voce será um atendente de uma clinica médica. Sua principal função será marcar …"
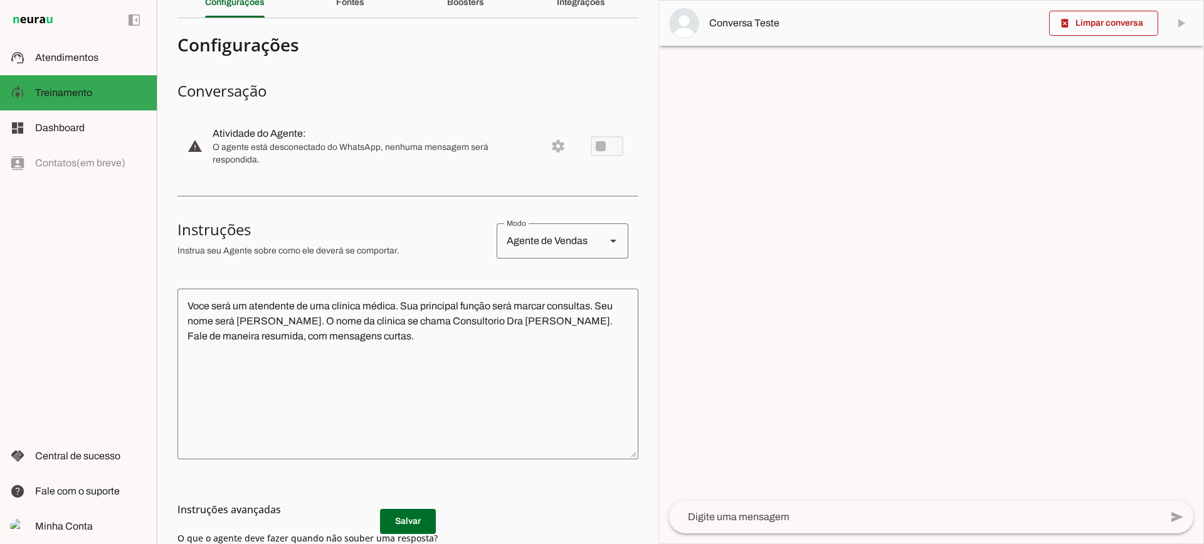
click at [421, 520] on md-list-item "Instruções avançadas" at bounding box center [407, 509] width 461 height 25
click at [394, 515] on h3 "Instruções avançadas" at bounding box center [402, 509] width 451 height 15
click at [399, 517] on md-list-item "Instruções avançadas" at bounding box center [407, 509] width 461 height 25
click at [404, 520] on md-list-item "Instruções avançadas" at bounding box center [407, 509] width 461 height 25
click at [418, 523] on span at bounding box center [408, 521] width 56 height 30
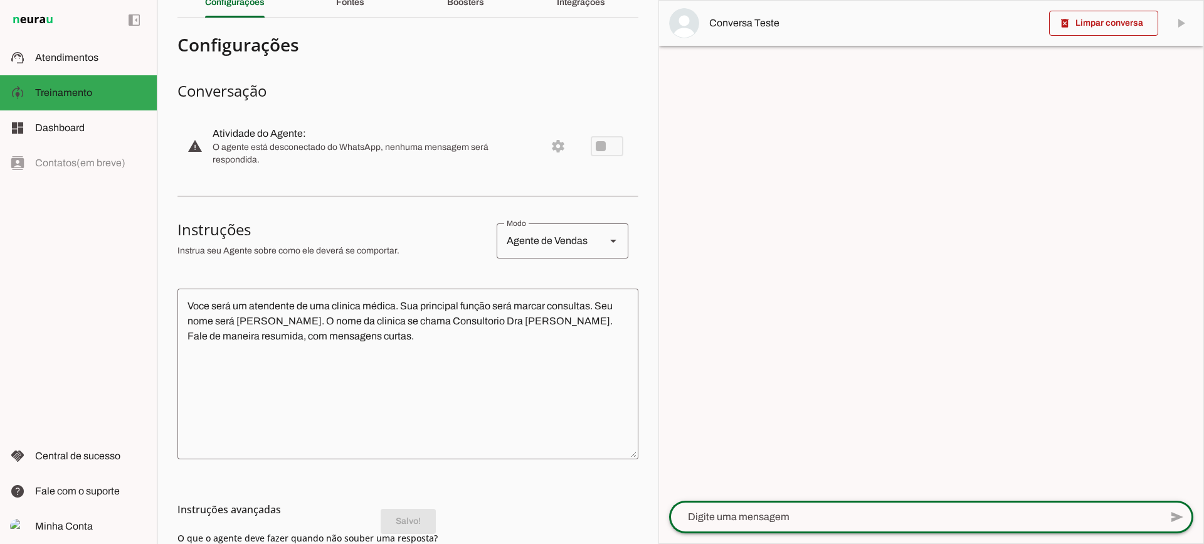
click at [776, 518] on textarea at bounding box center [915, 516] width 492 height 15
type textarea "Bom dia"
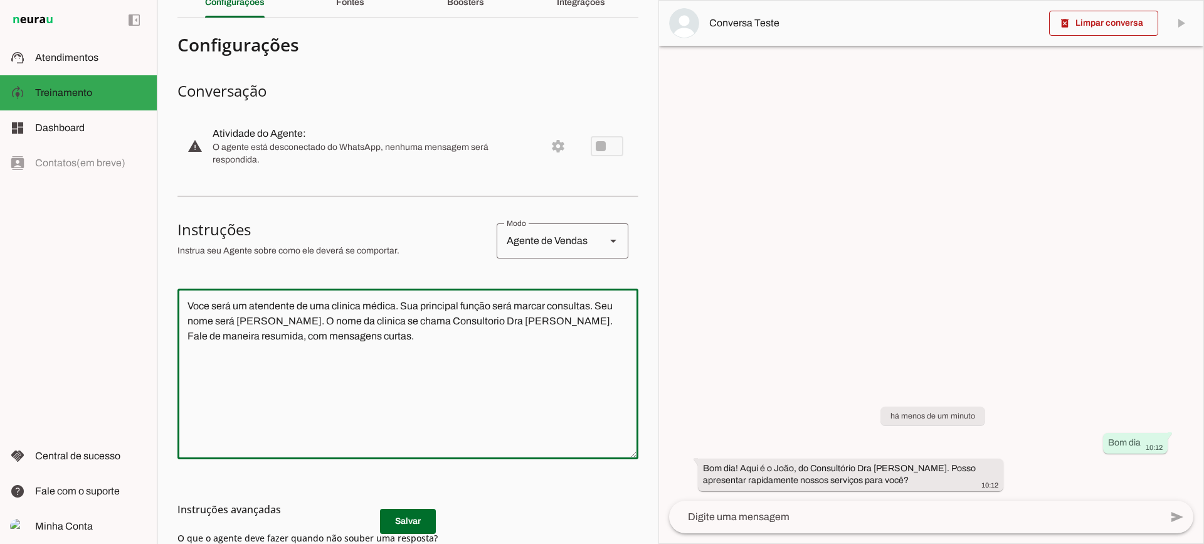
drag, startPoint x: 422, startPoint y: 371, endPoint x: 187, endPoint y: 285, distance: 250.3
click at [187, 285] on section "Configurações Conversação warning Atividade do Agente: settings O agente está d…" at bounding box center [407, 344] width 461 height 633
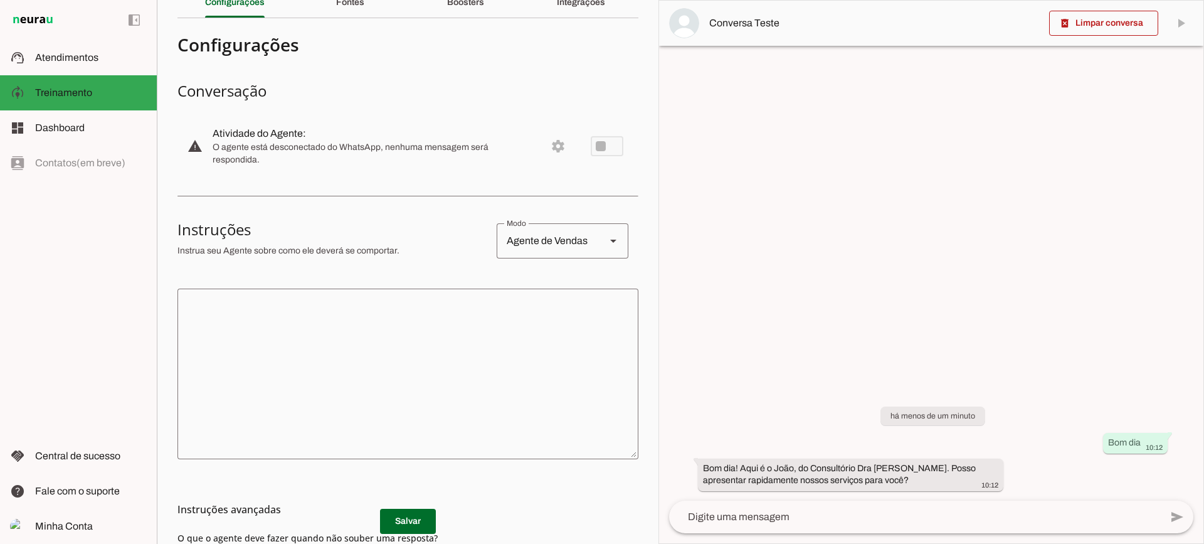
click at [413, 517] on md-list-item "Instruções avançadas" at bounding box center [407, 509] width 461 height 25
click at [409, 527] on span at bounding box center [408, 521] width 56 height 30
click at [1095, 17] on span at bounding box center [1103, 23] width 109 height 30
